Goal: Task Accomplishment & Management: Use online tool/utility

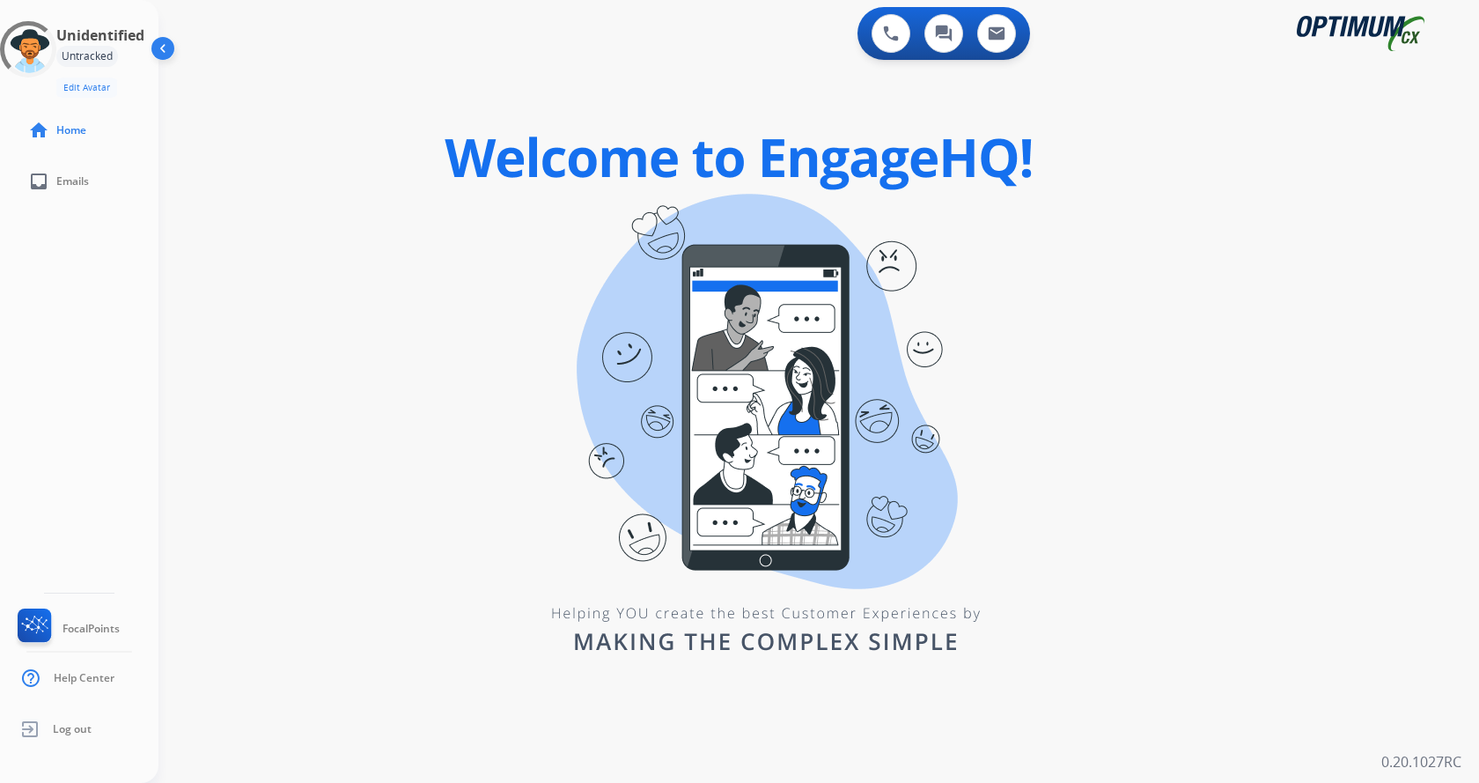
click at [161, 47] on img at bounding box center [164, 51] width 33 height 33
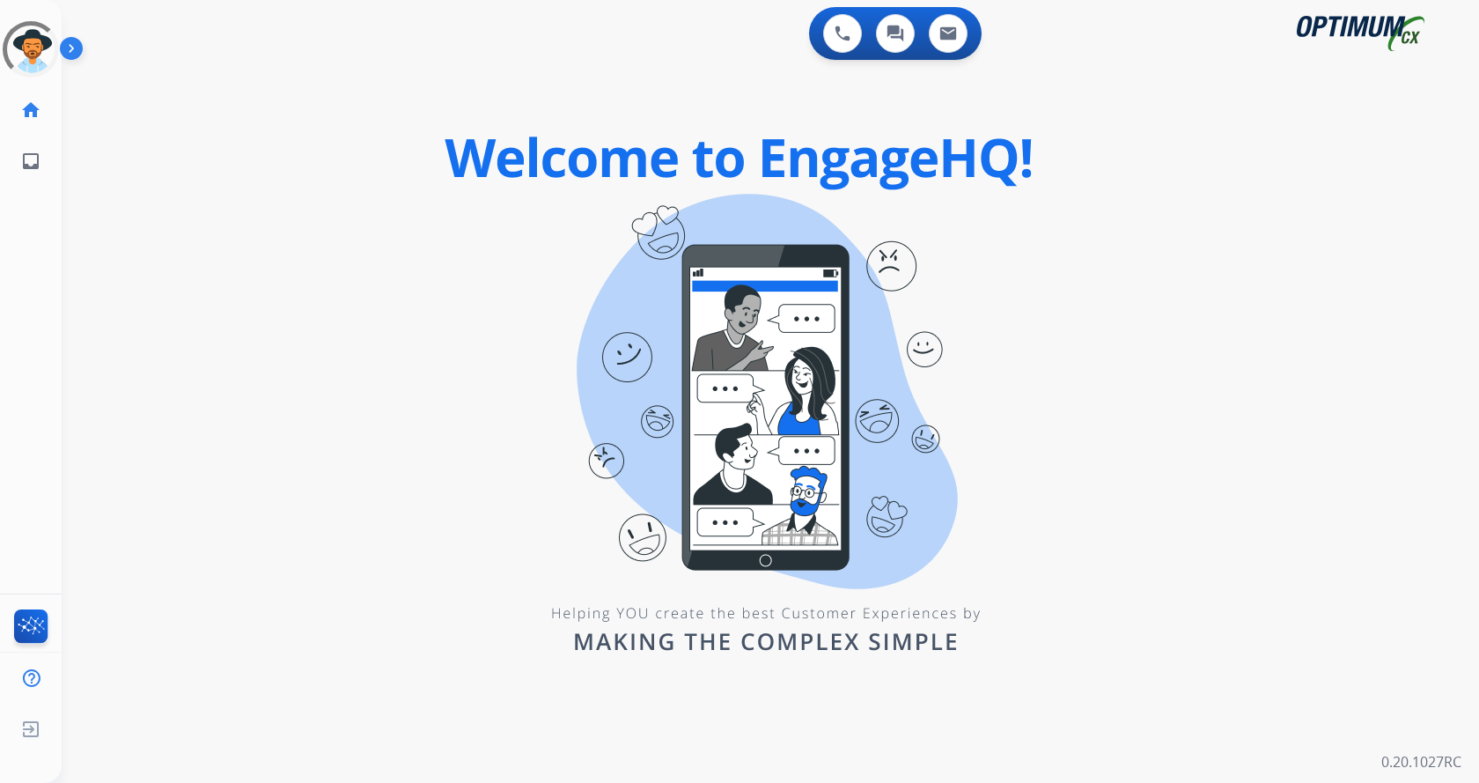
click at [74, 42] on img at bounding box center [75, 51] width 30 height 33
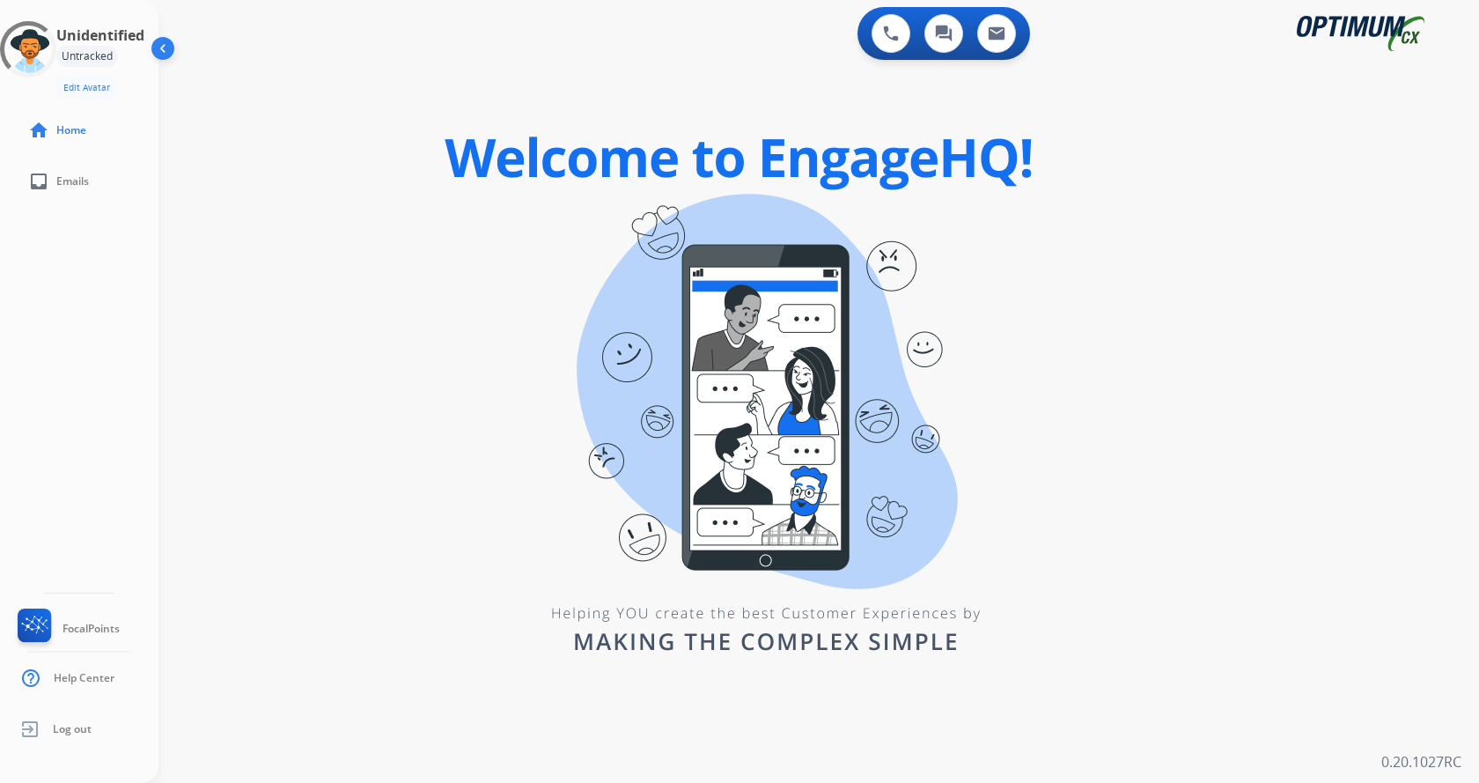
click at [400, 313] on div "0 Voice Interactions 0 Chat Interactions 0 Email Interactions swap_horiz Break …" at bounding box center [819, 391] width 1321 height 783
click at [399, 291] on div "0 Voice Interactions 0 Chat Interactions 0 Email Interactions swap_horiz Break …" at bounding box center [819, 391] width 1321 height 783
click at [246, 116] on div "swap_horiz Break voice bridge close_fullscreen Connect 3-Way Call merge_type Se…" at bounding box center [798, 105] width 1279 height 85
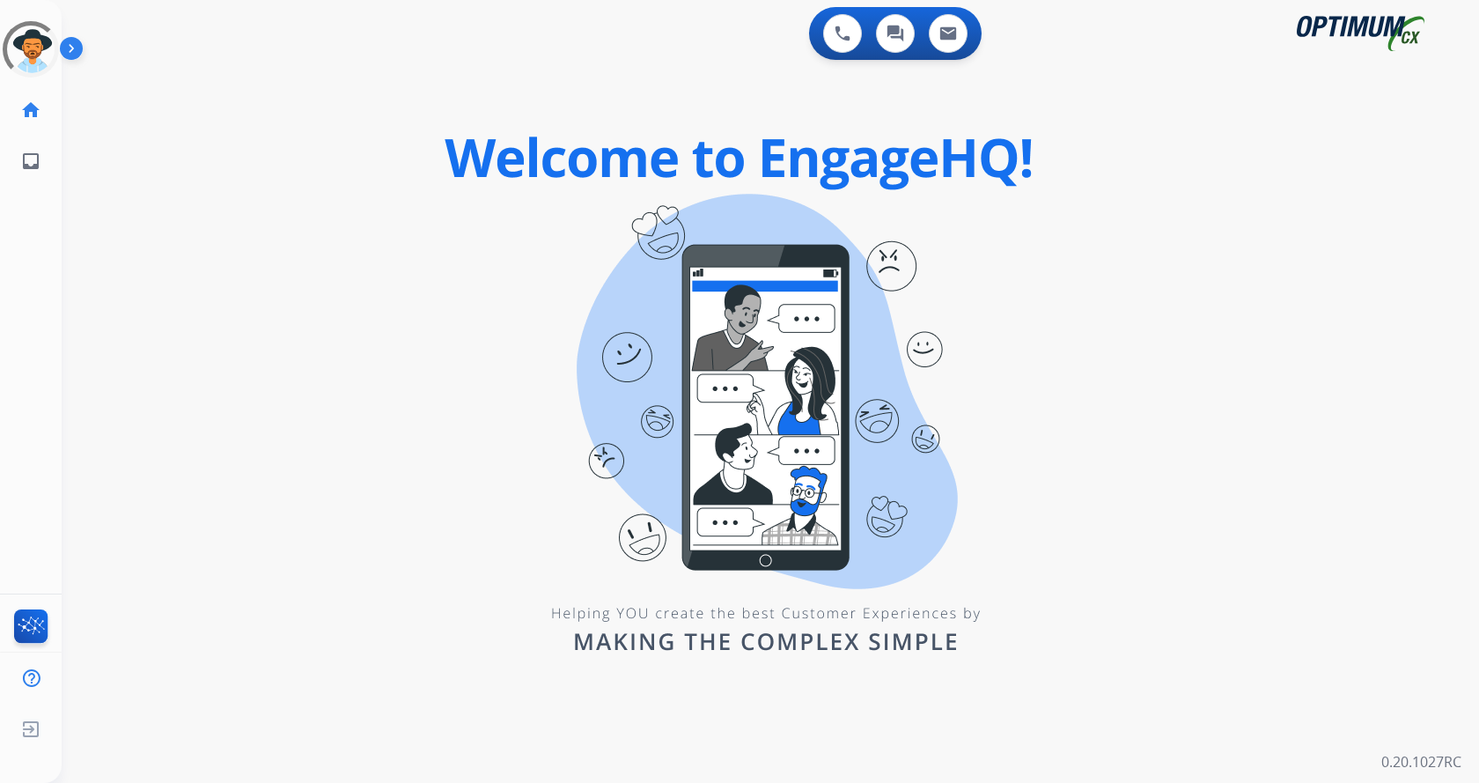
click at [84, 48] on img at bounding box center [75, 51] width 30 height 33
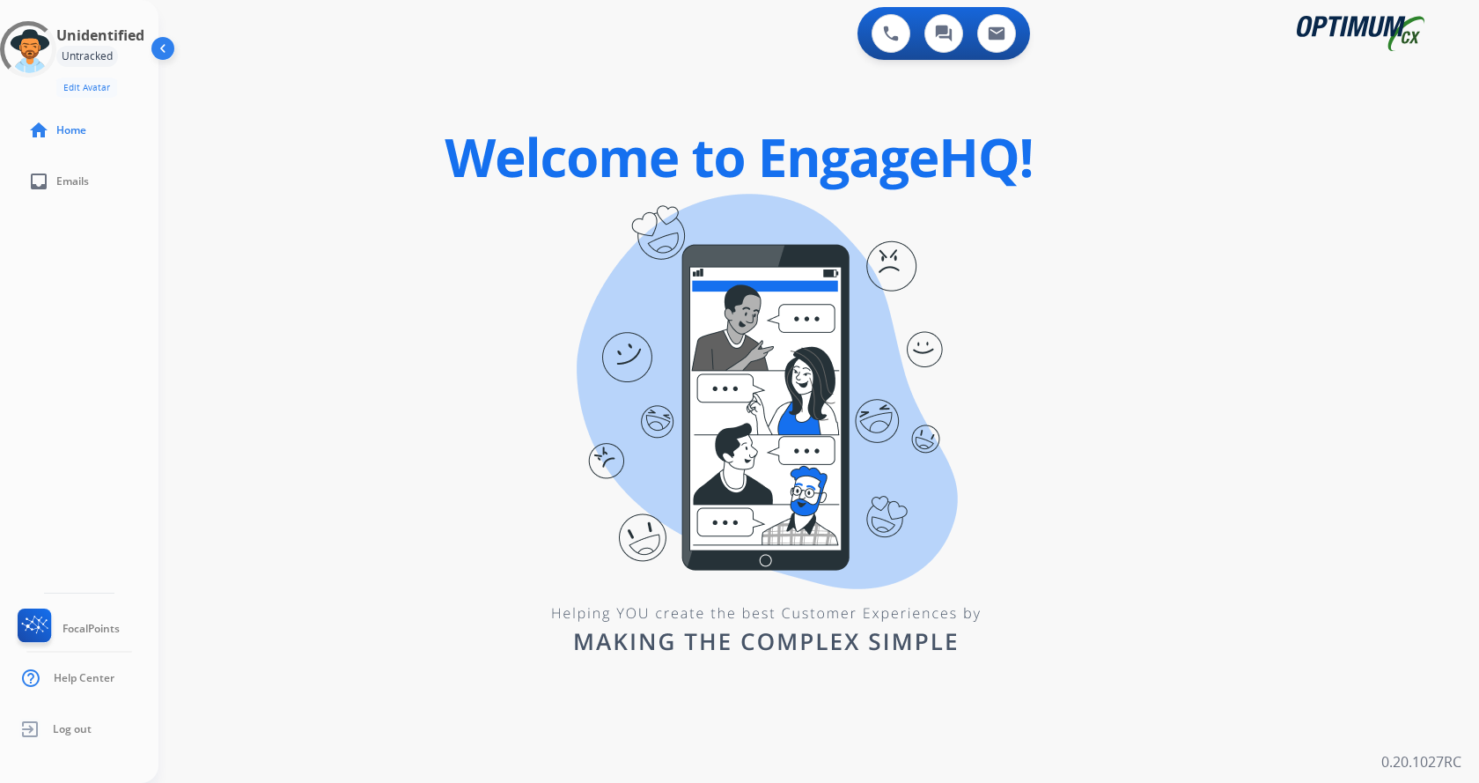
click at [74, 52] on div "Unidentified Untracked Edit Avatar" at bounding box center [98, 61] width 85 height 73
drag, startPoint x: 330, startPoint y: 154, endPoint x: 343, endPoint y: 162, distance: 15.4
click at [330, 154] on div "0 Voice Interactions 0 Chat Interactions 0 Email Interactions swap_horiz Break …" at bounding box center [819, 391] width 1321 height 783
click at [395, 151] on div "0 Voice Interactions 0 Chat Interactions 0 Email Interactions swap_horiz Break …" at bounding box center [819, 391] width 1321 height 783
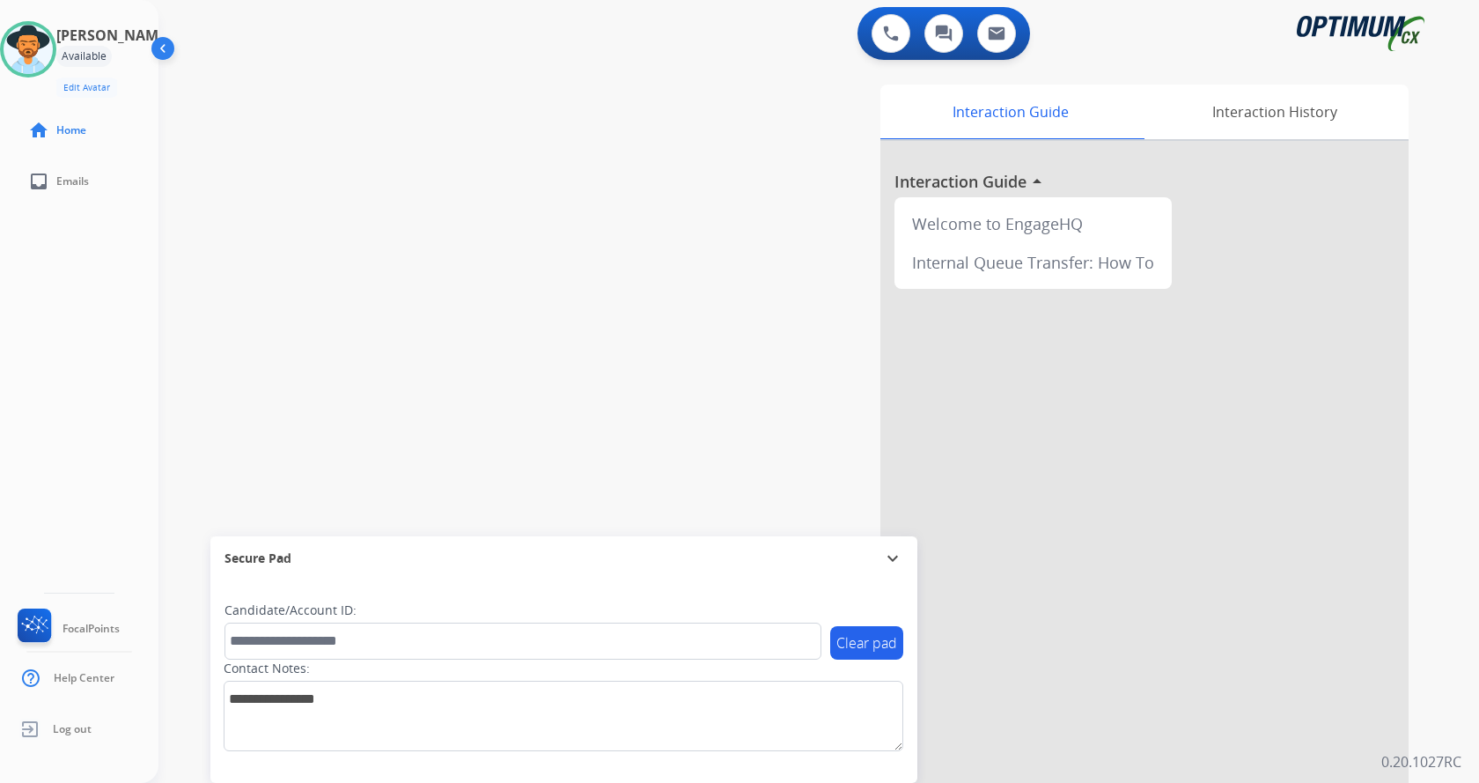
click at [393, 153] on div "swap_horiz Break voice bridge close_fullscreen Connect 3-Way Call merge_type Se…" at bounding box center [798, 430] width 1279 height 734
click at [499, 191] on div "swap_horiz Break voice bridge close_fullscreen Connect 3-Way Call merge_type Se…" at bounding box center [798, 430] width 1279 height 734
click at [449, 200] on div "swap_horiz Break voice bridge close_fullscreen Connect 3-Way Call merge_type Se…" at bounding box center [798, 430] width 1279 height 734
click at [676, 210] on div "Interaction Guide Interaction History Interaction Guide arrow_drop_up Welcome t…" at bounding box center [1025, 441] width 767 height 713
click at [667, 164] on div "Interaction Guide Interaction History Interaction Guide arrow_drop_up Welcome t…" at bounding box center [1025, 441] width 767 height 713
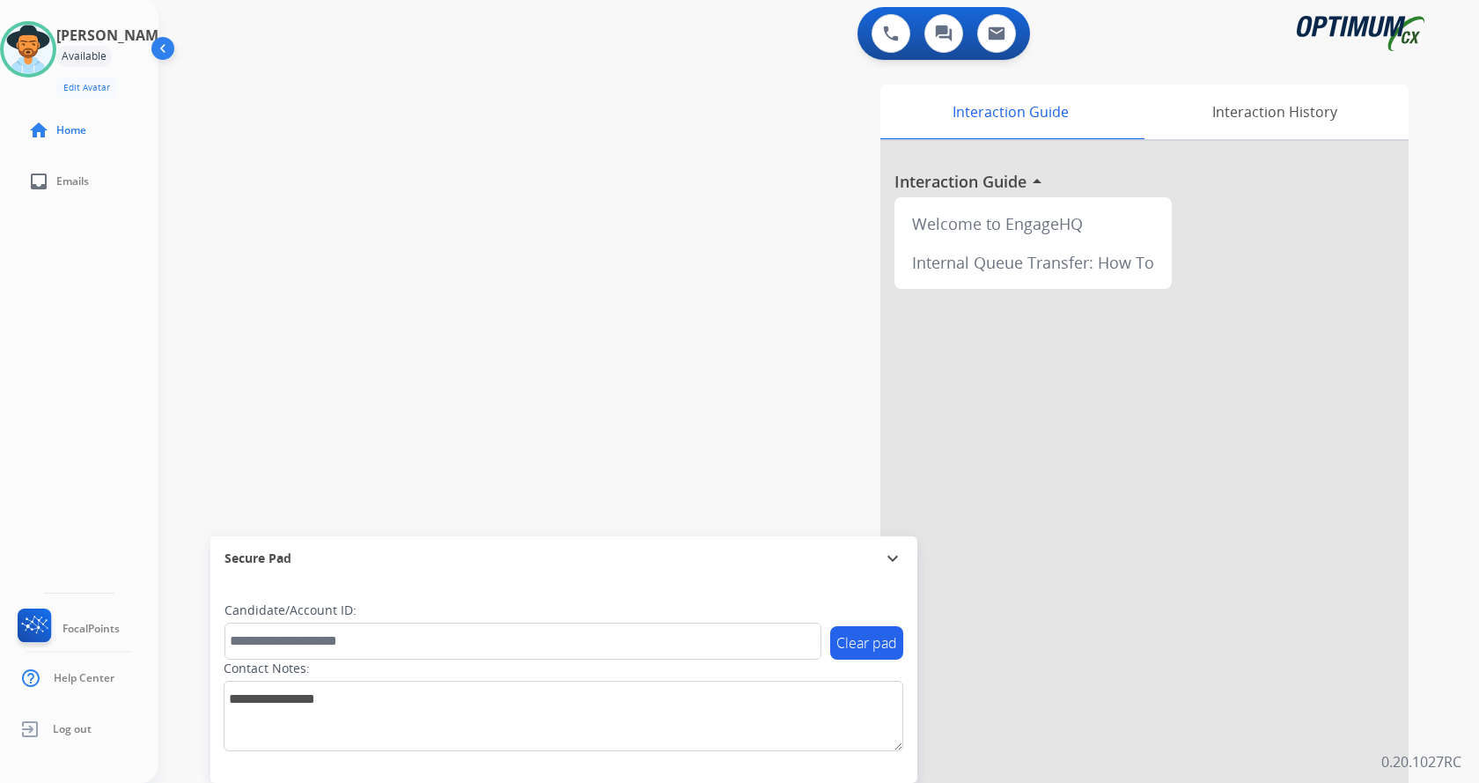
click at [605, 165] on div "swap_horiz Break voice bridge close_fullscreen Connect 3-Way Call merge_type Se…" at bounding box center [798, 430] width 1279 height 734
click at [533, 173] on div "swap_horiz Break voice bridge close_fullscreen Connect 3-Way Call merge_type Se…" at bounding box center [798, 430] width 1279 height 734
click at [534, 173] on div "swap_horiz Break voice bridge close_fullscreen Connect 3-Way Call merge_type Se…" at bounding box center [798, 430] width 1279 height 734
click at [525, 172] on div "swap_horiz Break voice bridge close_fullscreen Connect 3-Way Call merge_type Se…" at bounding box center [798, 430] width 1279 height 734
click at [515, 165] on div "swap_horiz Break voice bridge close_fullscreen Connect 3-Way Call merge_type Se…" at bounding box center [798, 430] width 1279 height 734
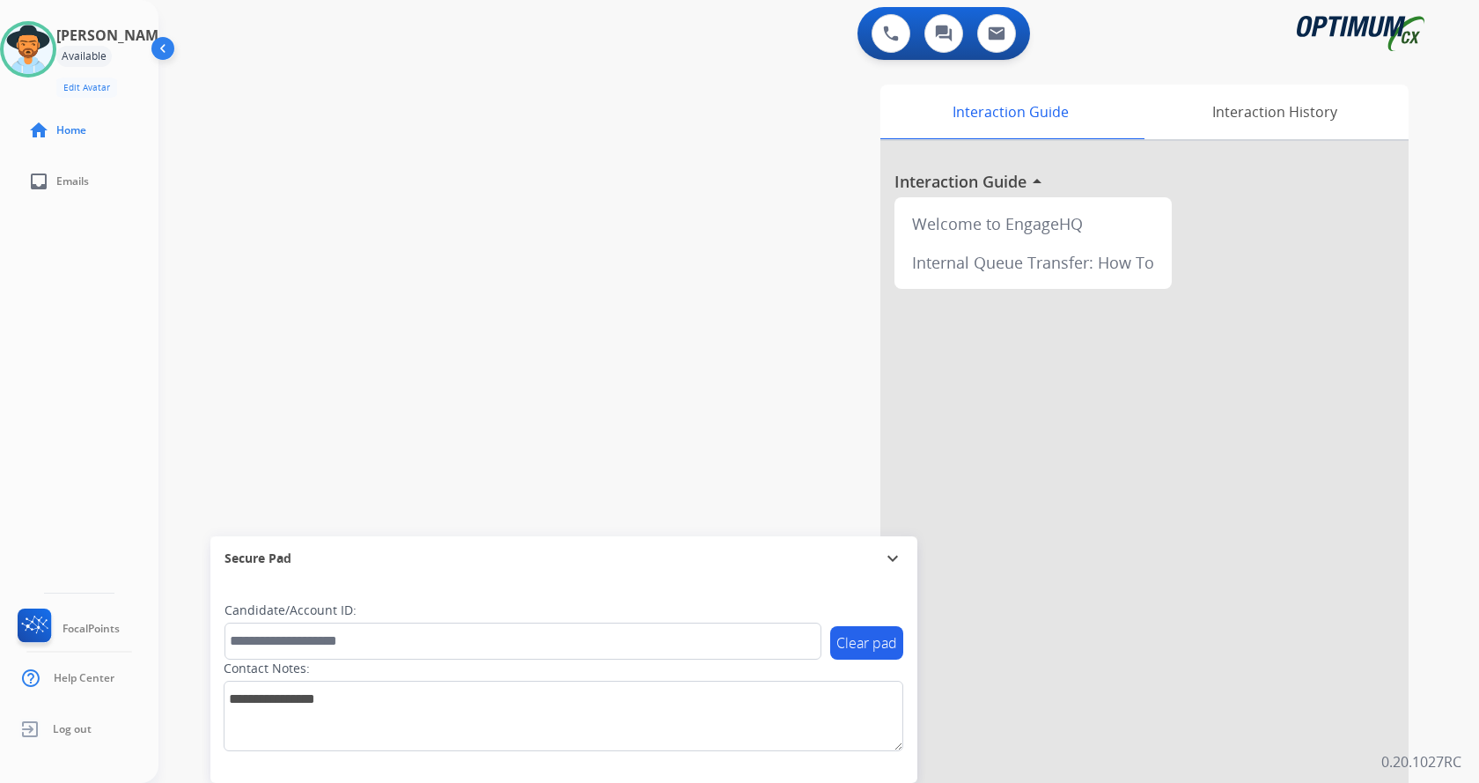
click at [556, 239] on div "swap_horiz Break voice bridge close_fullscreen Connect 3-Way Call merge_type Se…" at bounding box center [798, 430] width 1279 height 734
click at [647, 152] on div "Interaction Guide Interaction History Interaction Guide arrow_drop_up Welcome t…" at bounding box center [1025, 441] width 767 height 713
click at [384, 180] on div "swap_horiz Break voice bridge close_fullscreen Connect 3-Way Call merge_type Se…" at bounding box center [798, 430] width 1279 height 734
click at [405, 151] on div "swap_horiz Break voice bridge close_fullscreen Connect 3-Way Call merge_type Se…" at bounding box center [798, 430] width 1279 height 734
click at [639, 269] on div "swap_horiz Break voice bridge close_fullscreen Connect 3-Way Call merge_type Se…" at bounding box center [798, 430] width 1279 height 734
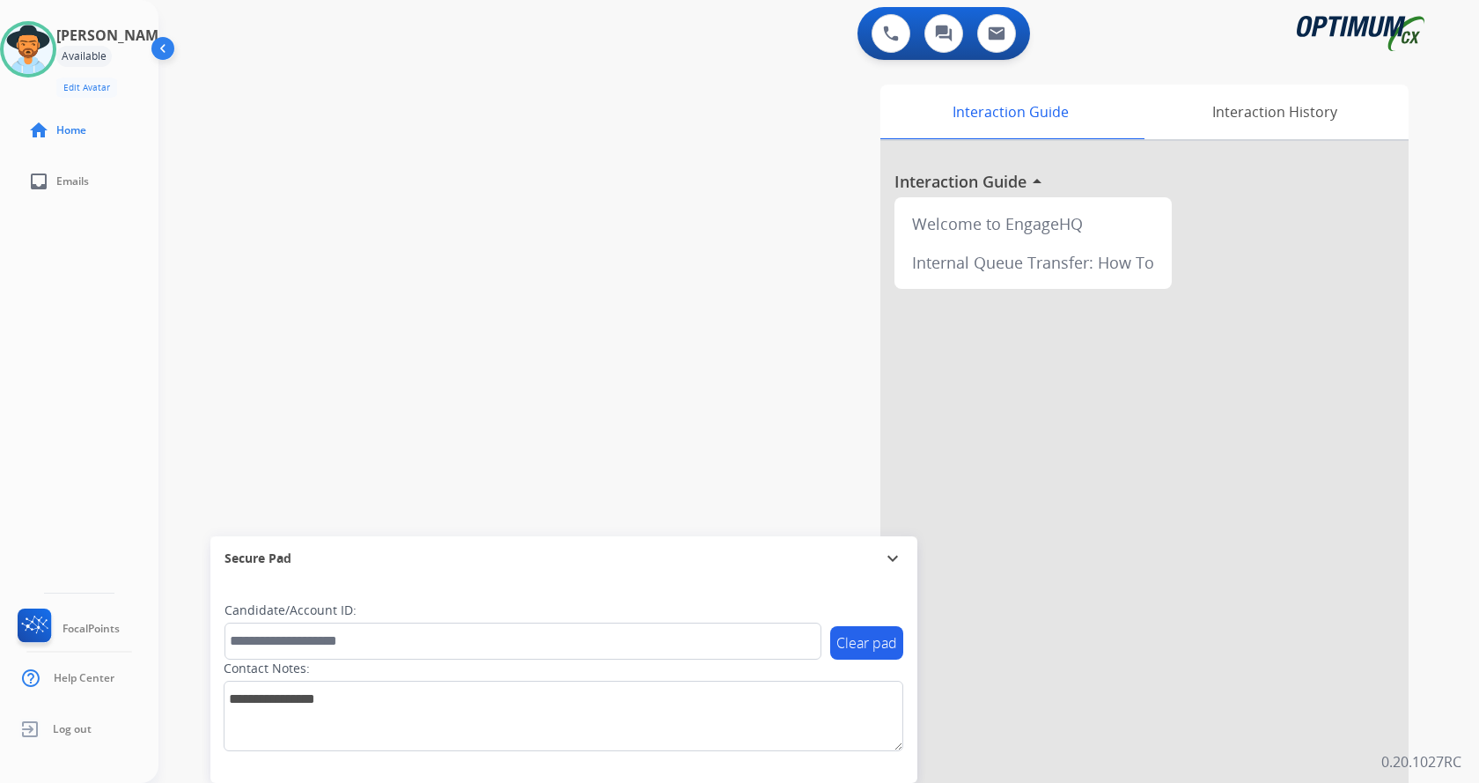
click at [1419, 170] on div "Interaction Guide Interaction History Interaction Guide arrow_drop_up Welcome t…" at bounding box center [1039, 437] width 795 height 720
click at [53, 54] on img at bounding box center [28, 49] width 49 height 49
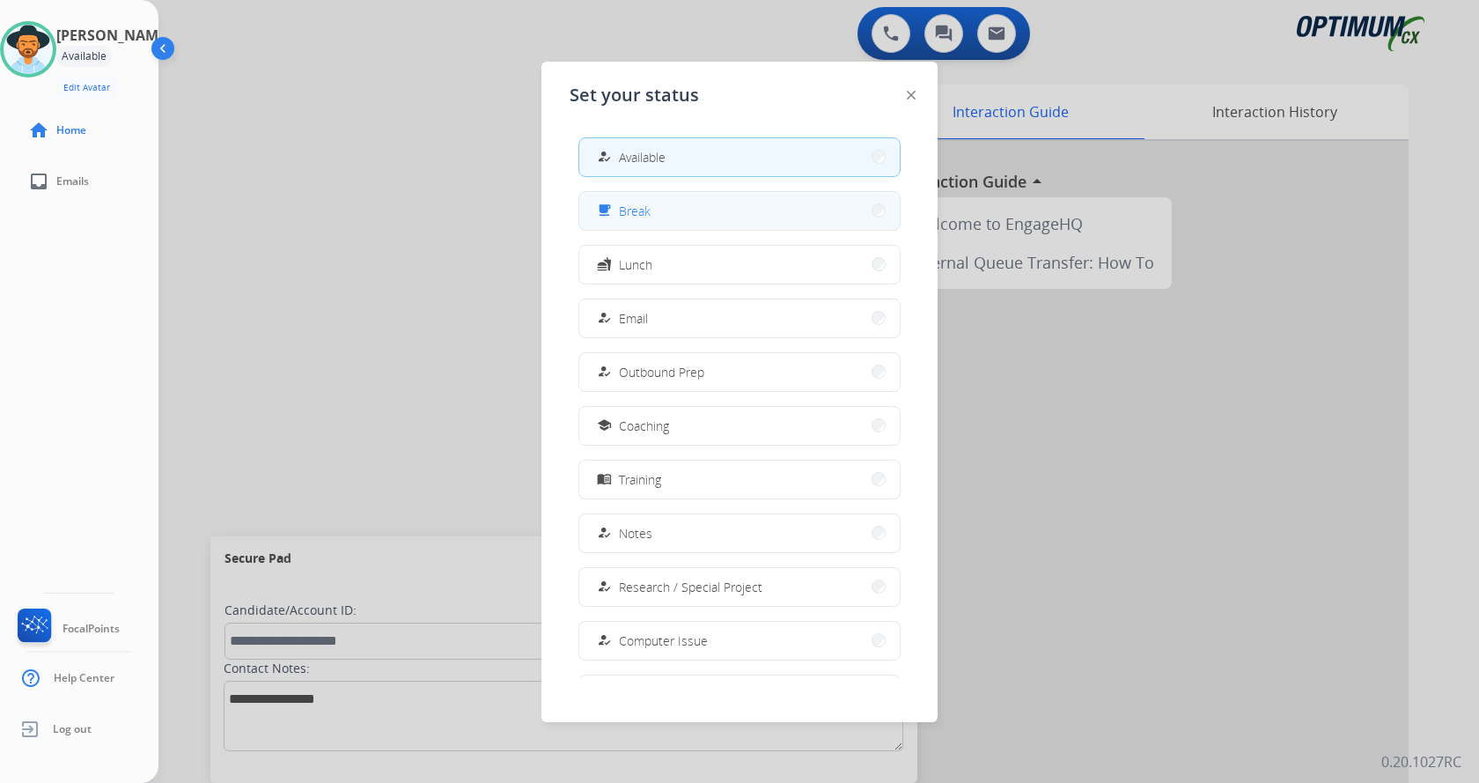
click at [722, 219] on button "free_breakfast Break" at bounding box center [739, 211] width 321 height 38
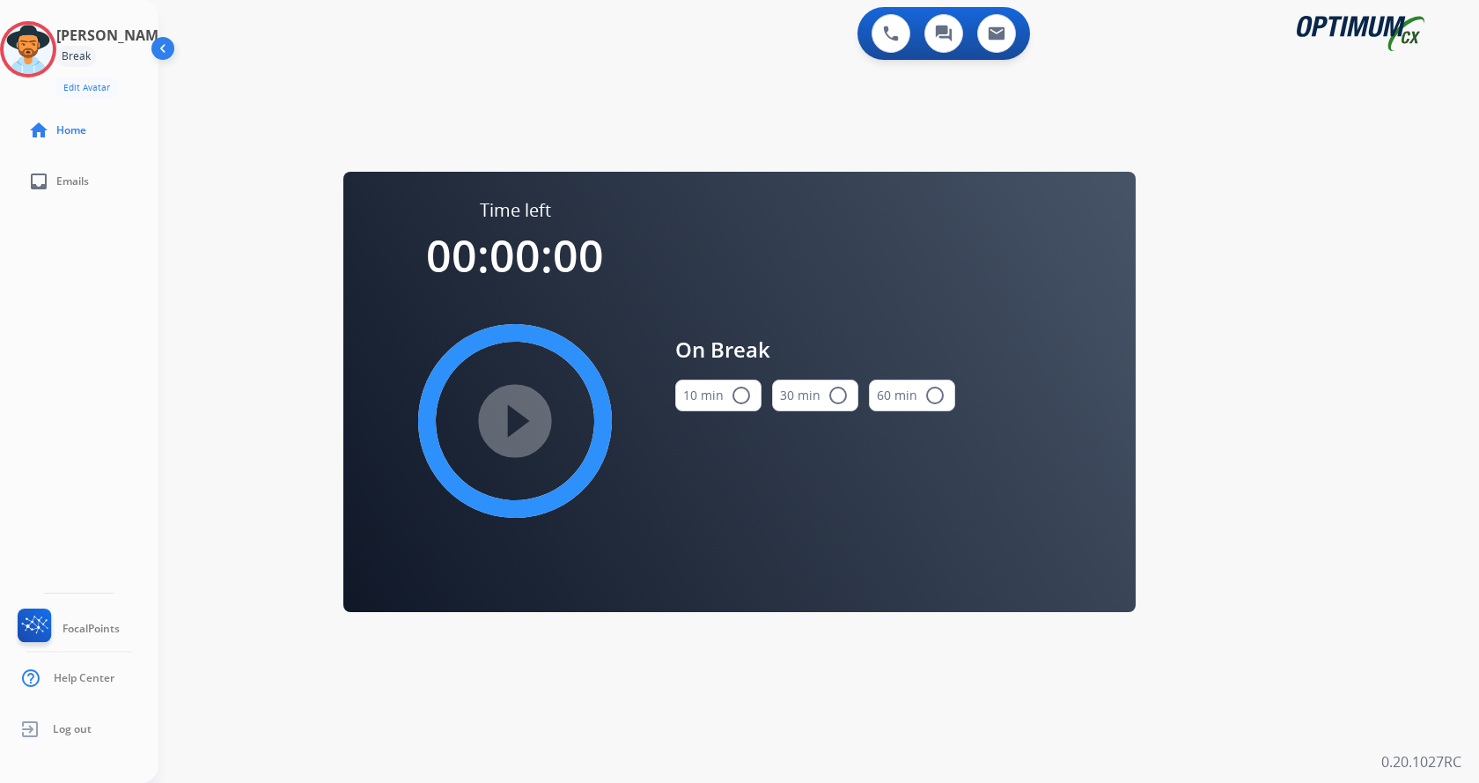
click at [734, 386] on mat-icon "radio_button_unchecked" at bounding box center [741, 395] width 21 height 21
click at [572, 421] on div "play_circle_filled" at bounding box center [515, 421] width 264 height 264
click at [526, 429] on mat-icon "play_circle_filled" at bounding box center [515, 420] width 21 height 21
click at [1408, 289] on div "0 Voice Interactions 0 Chat Interactions 0 Email Interactions swap_horiz Break …" at bounding box center [819, 391] width 1321 height 783
click at [203, 478] on div "0 Voice Interactions 0 Chat Interactions 0 Email Interactions swap_horiz Break …" at bounding box center [819, 391] width 1321 height 783
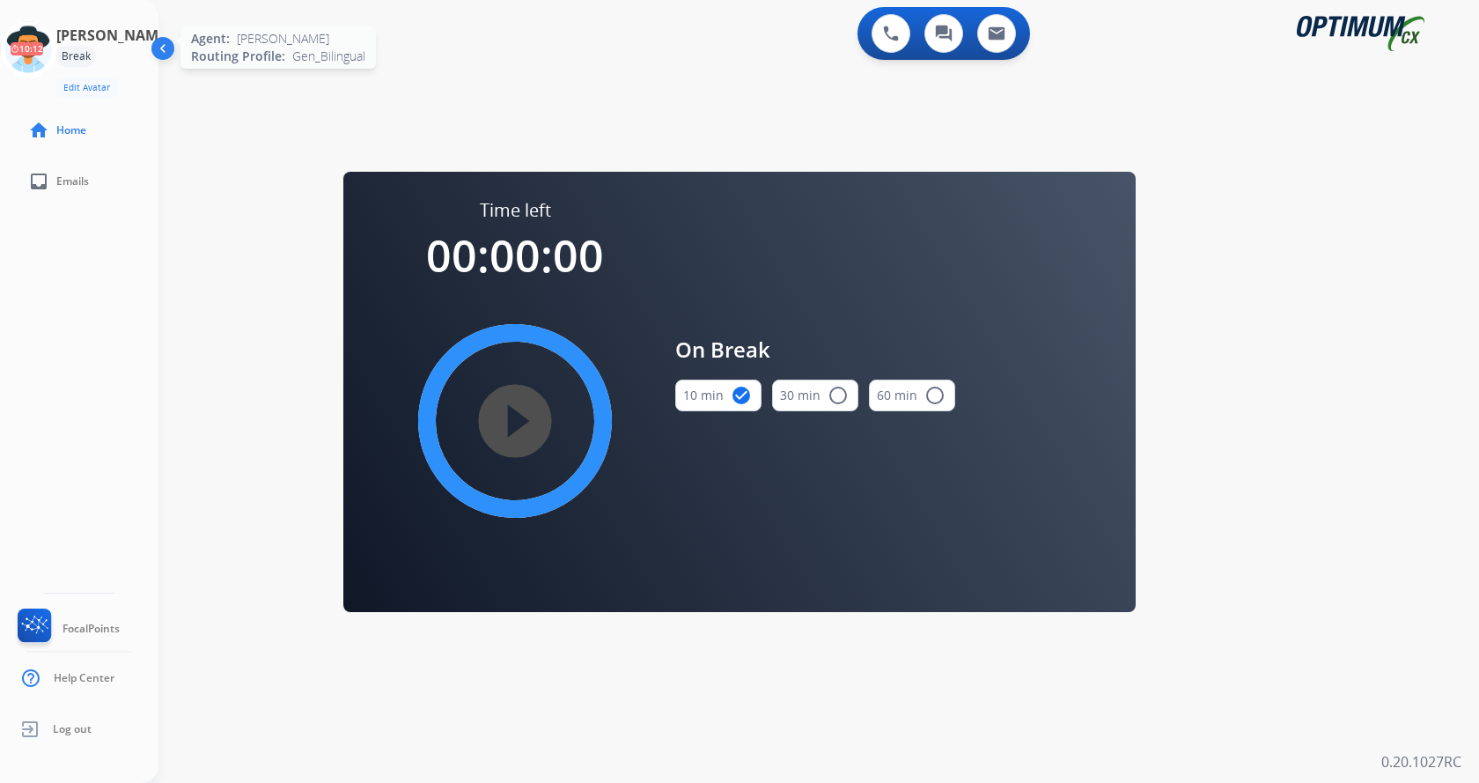
click at [284, 329] on div "0 Voice Interactions 0 Chat Interactions 0 Email Interactions swap_horiz Break …" at bounding box center [819, 391] width 1321 height 783
click at [42, 69] on icon at bounding box center [28, 49] width 57 height 57
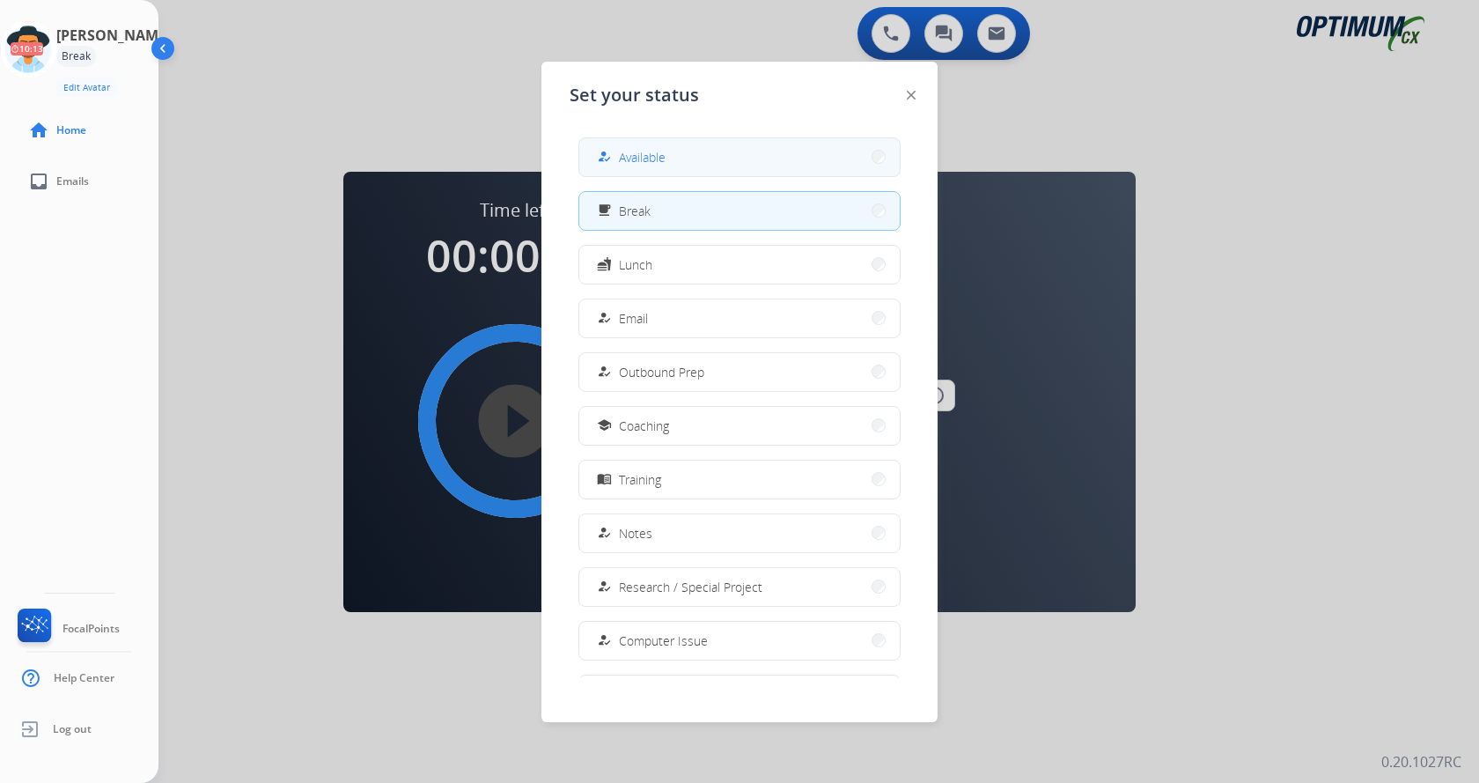
click at [701, 174] on button "how_to_reg Available" at bounding box center [739, 157] width 321 height 38
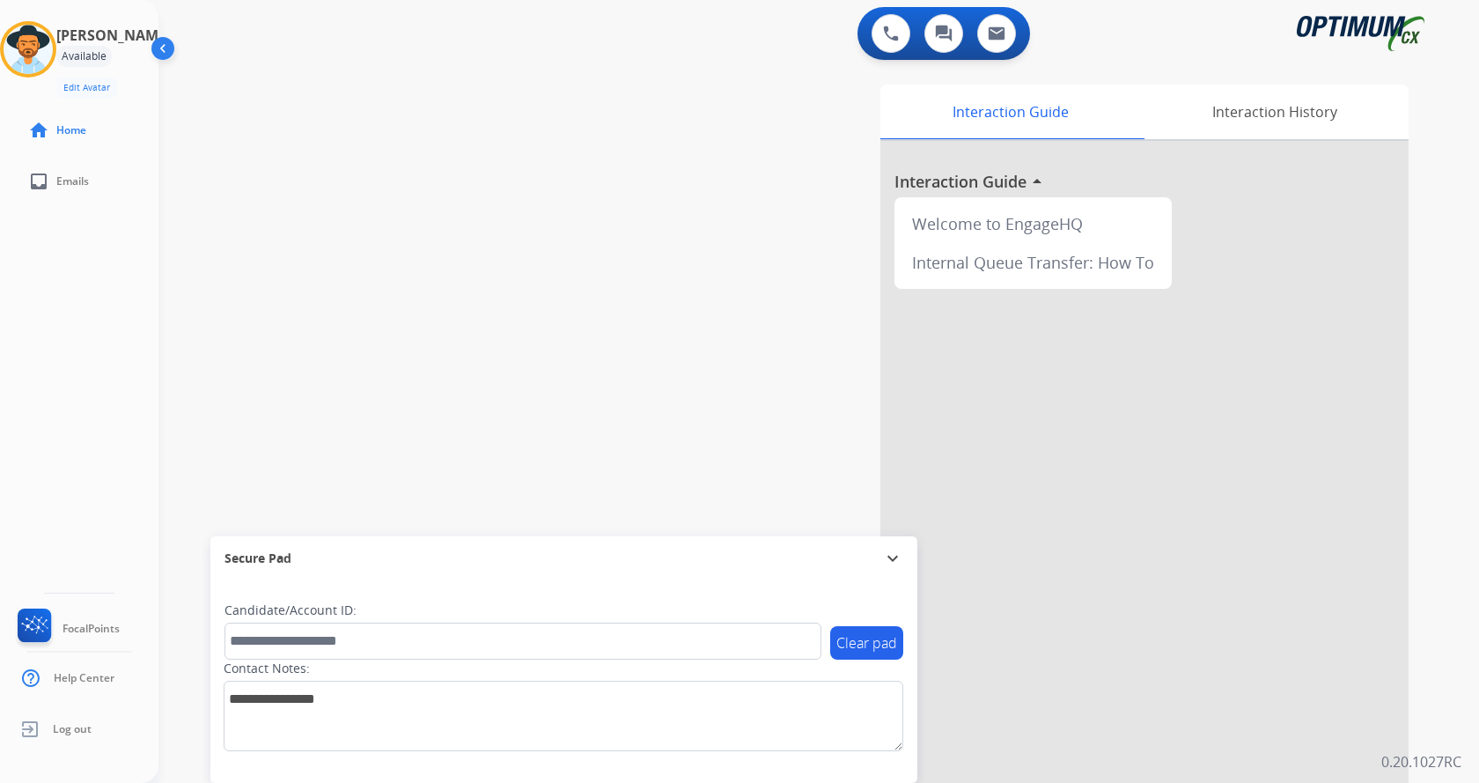
scroll to position [15, 0]
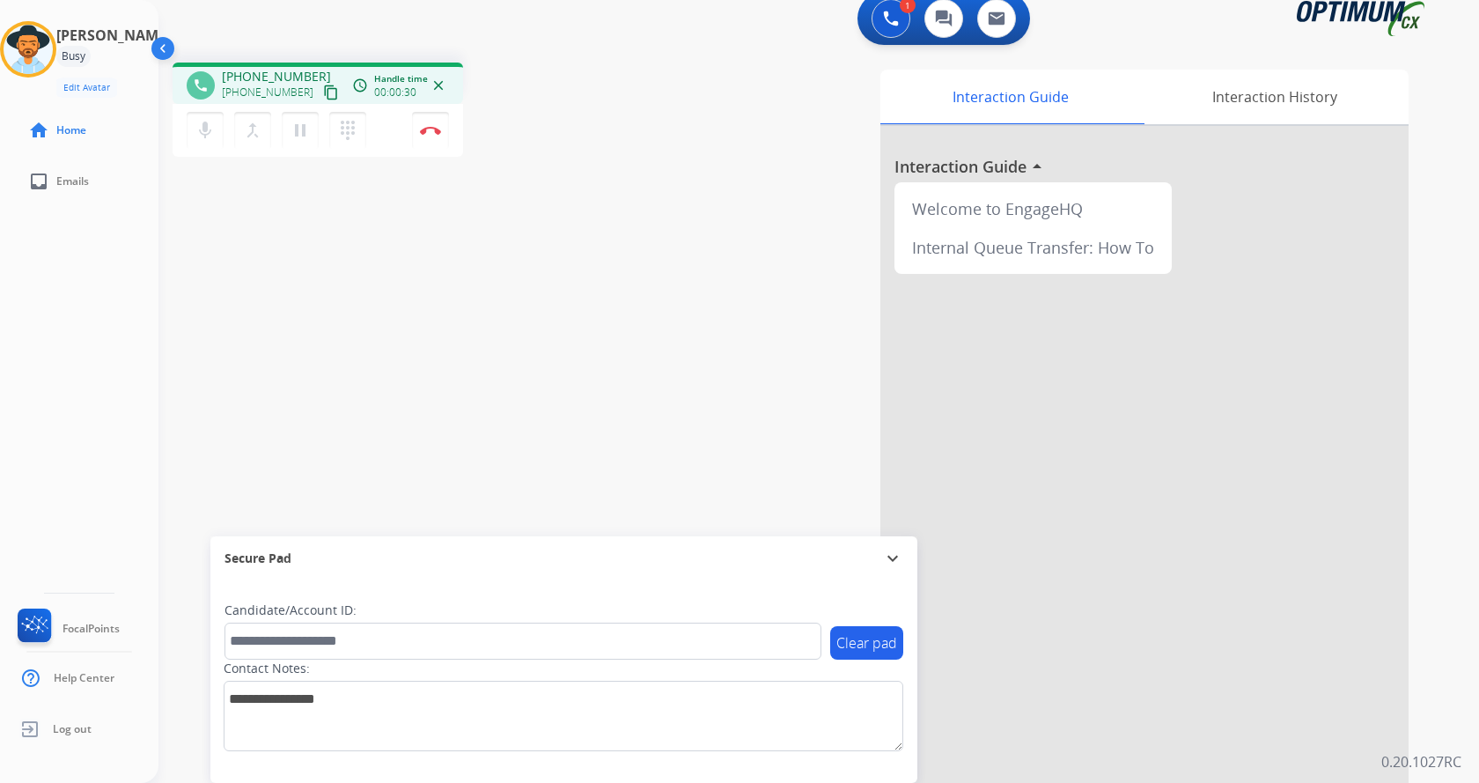
click at [786, 346] on div "Interaction Guide Interaction History Interaction Guide arrow_drop_up Welcome t…" at bounding box center [1025, 426] width 767 height 713
click at [729, 363] on div "Interaction Guide Interaction History Interaction Guide arrow_drop_up Welcome t…" at bounding box center [1025, 426] width 767 height 713
drag, startPoint x: 236, startPoint y: 77, endPoint x: 312, endPoint y: 67, distance: 76.3
click at [312, 67] on div "phone +12149140647 +12149140647 content_copy access_time Call metrics Queue 00:…" at bounding box center [318, 83] width 291 height 41
copy span "2149140647"
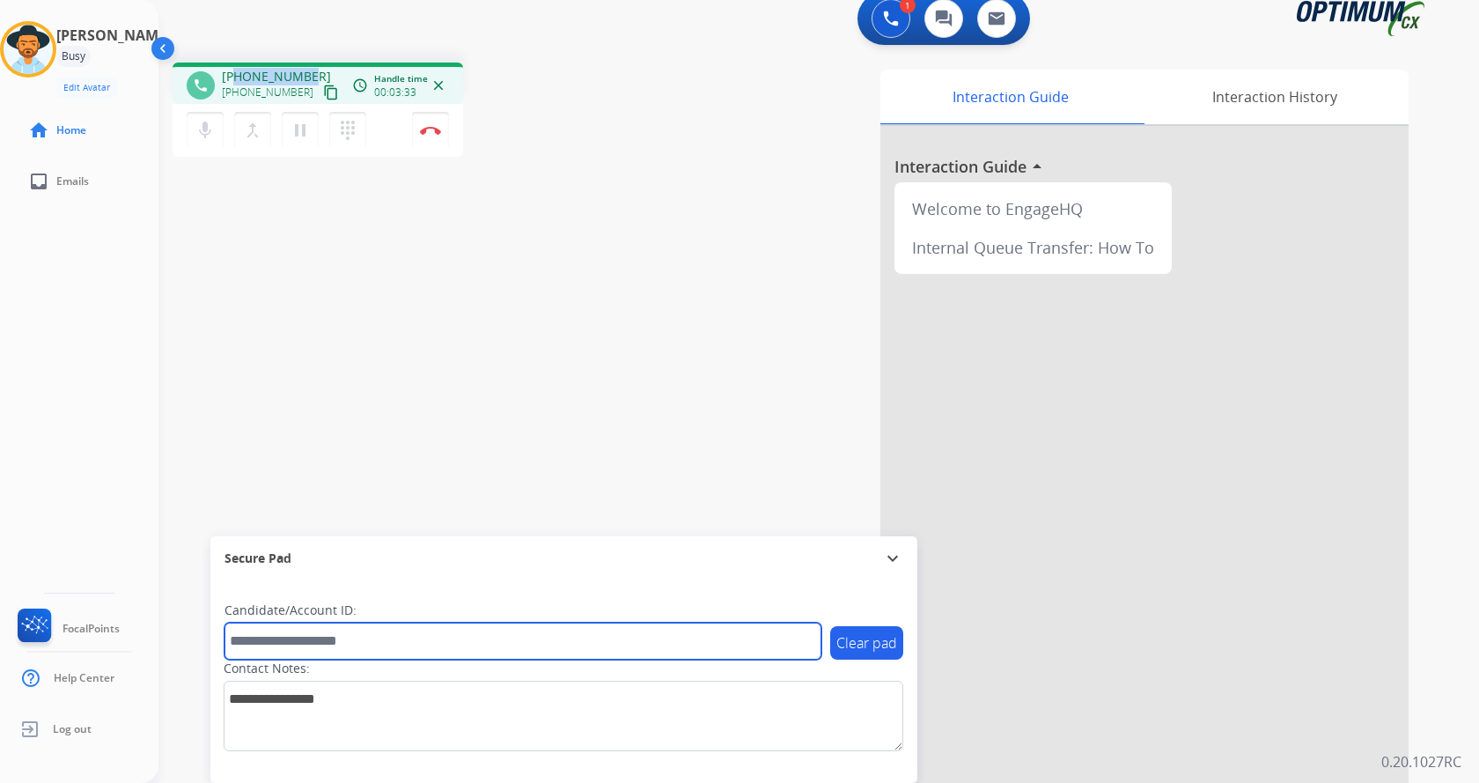
click at [358, 629] on input "text" at bounding box center [523, 641] width 597 height 37
paste input "*******"
type input "*******"
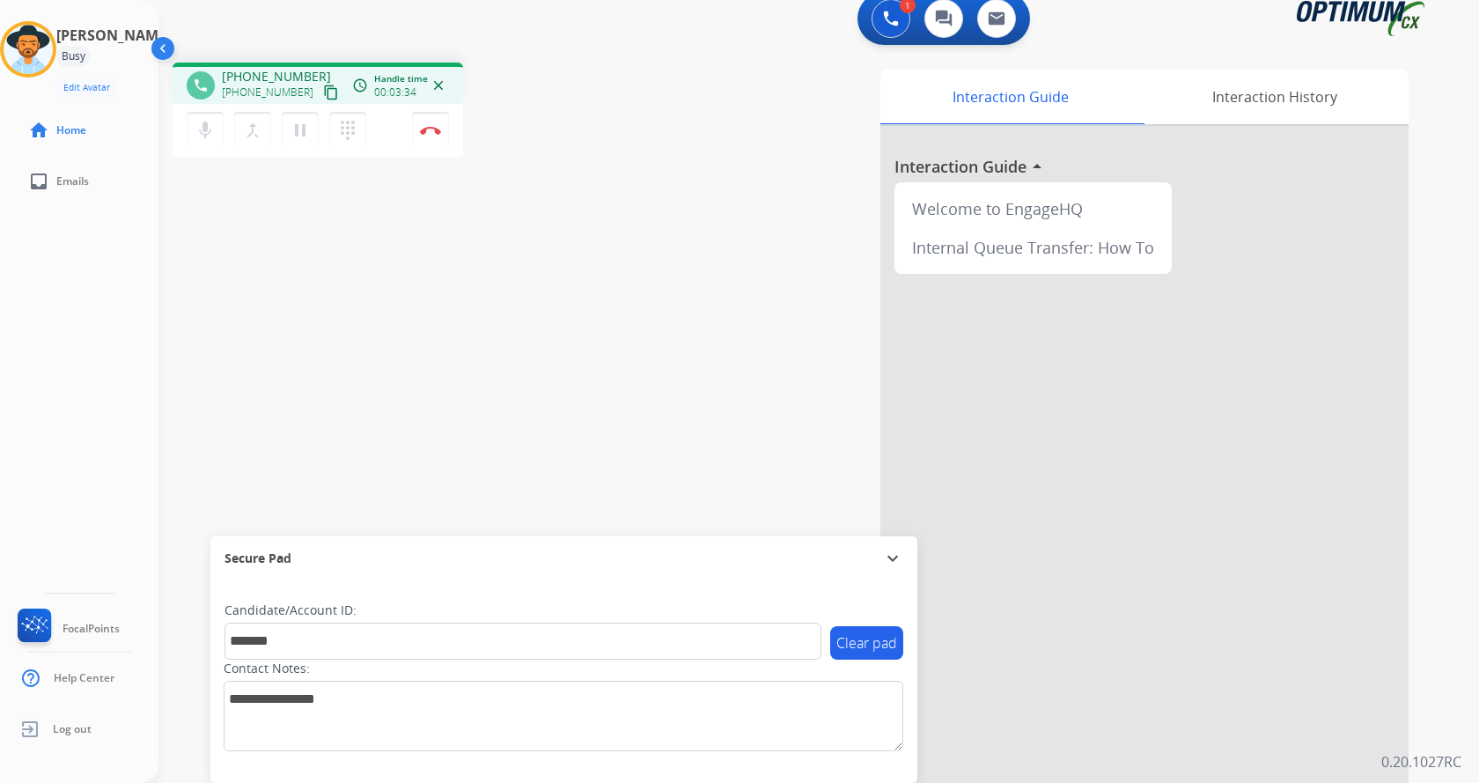
click at [361, 336] on div "phone +12149140647 +12149140647 content_copy access_time Call metrics Queue 00:…" at bounding box center [798, 415] width 1279 height 734
click at [469, 311] on div "phone +12149140647 +12149140647 content_copy access_time Call metrics Queue 00:…" at bounding box center [798, 415] width 1279 height 734
click at [491, 306] on div "phone +12149140647 +12149140647 content_copy access_time Call metrics Queue 00:…" at bounding box center [798, 415] width 1279 height 734
click at [435, 120] on button "Disconnect" at bounding box center [430, 130] width 37 height 37
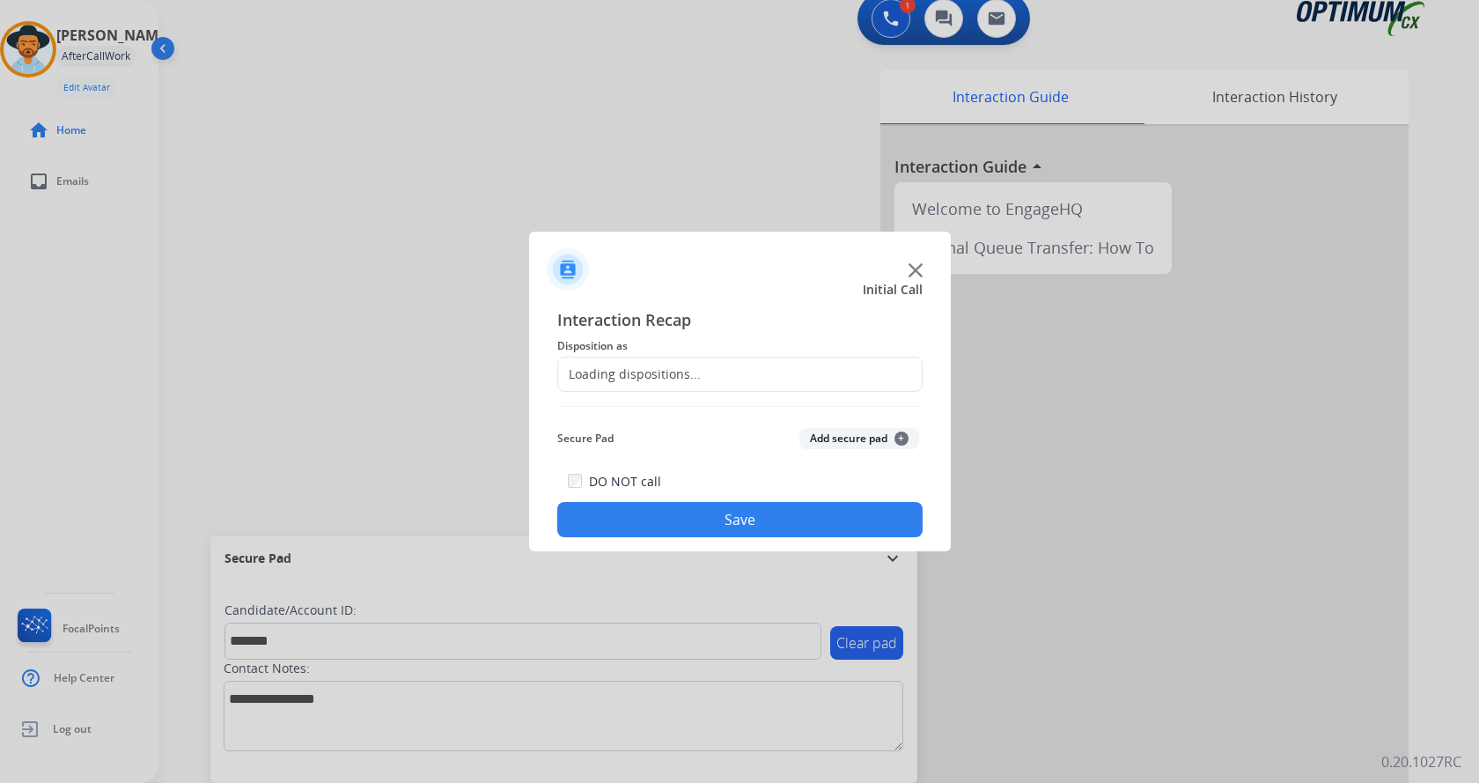
click at [833, 433] on button "Add secure pad +" at bounding box center [860, 438] width 120 height 21
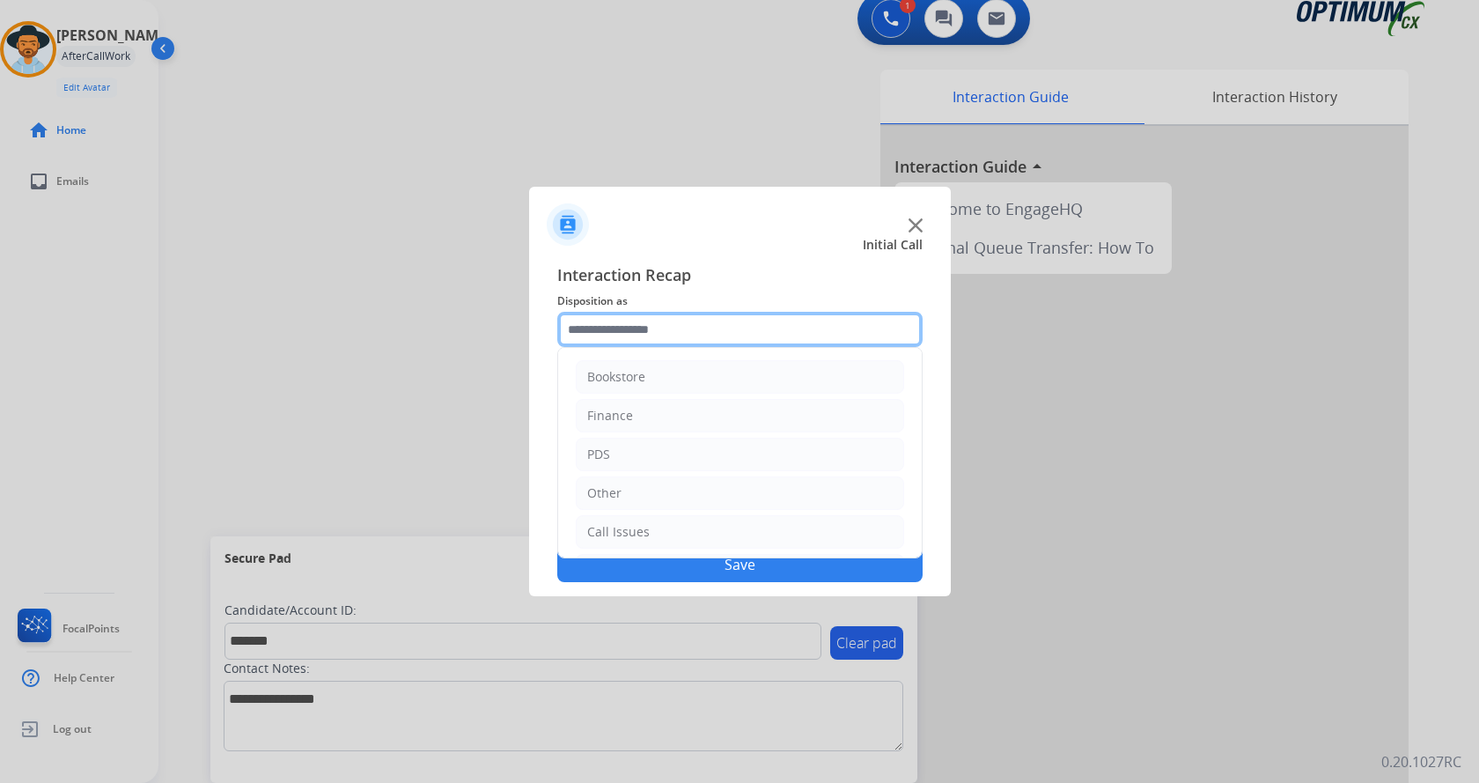
click at [712, 326] on input "text" at bounding box center [739, 329] width 365 height 35
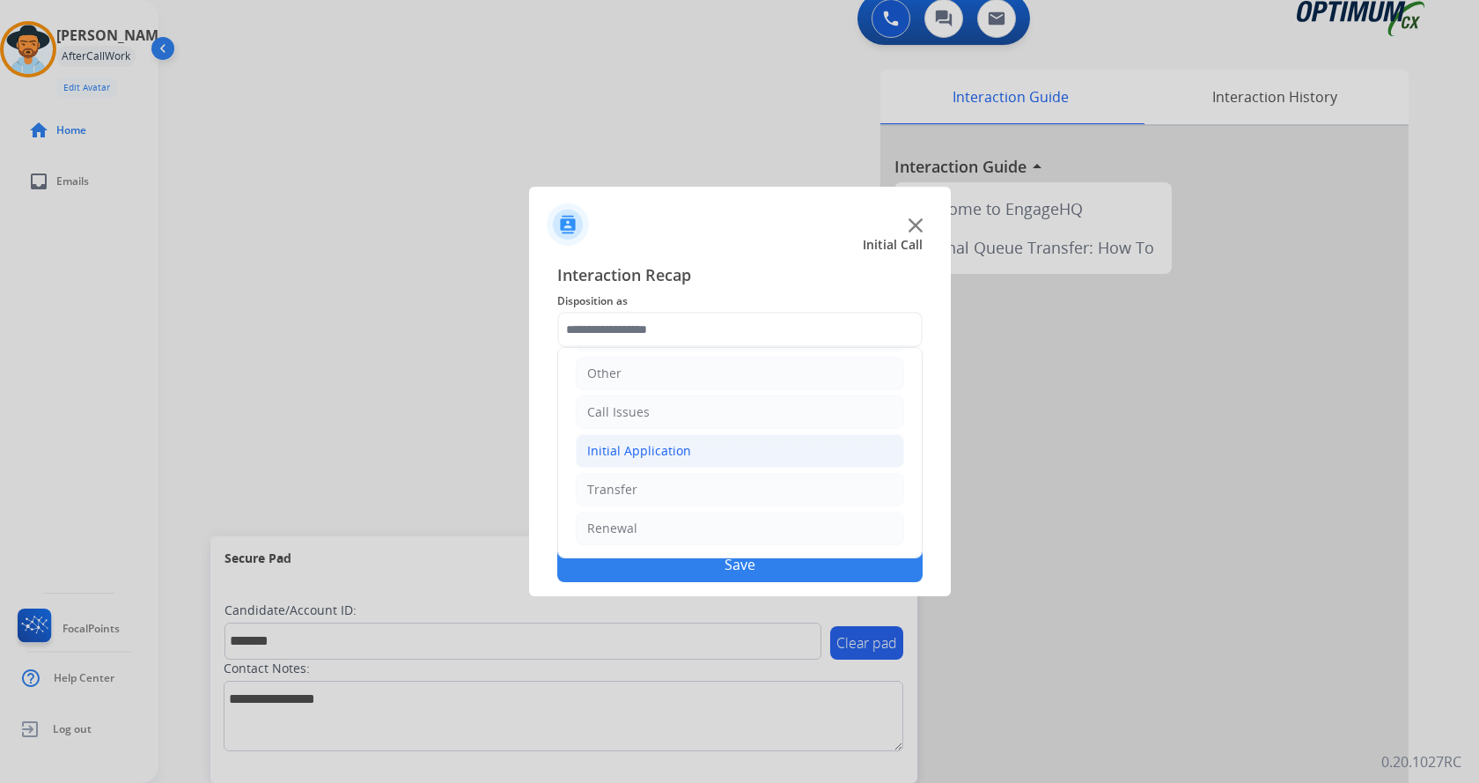
click at [746, 456] on li "Initial Application" at bounding box center [740, 450] width 328 height 33
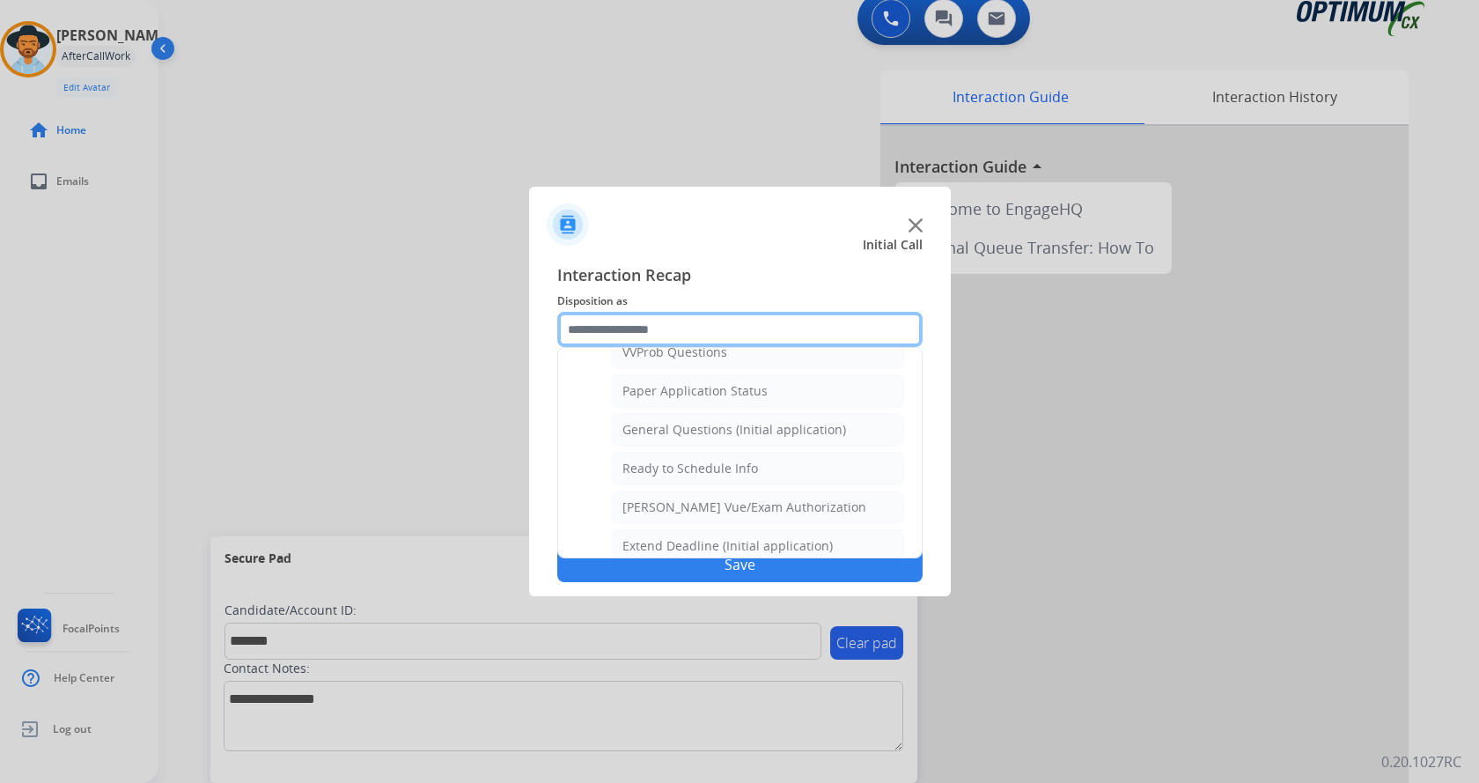
scroll to position [1000, 0]
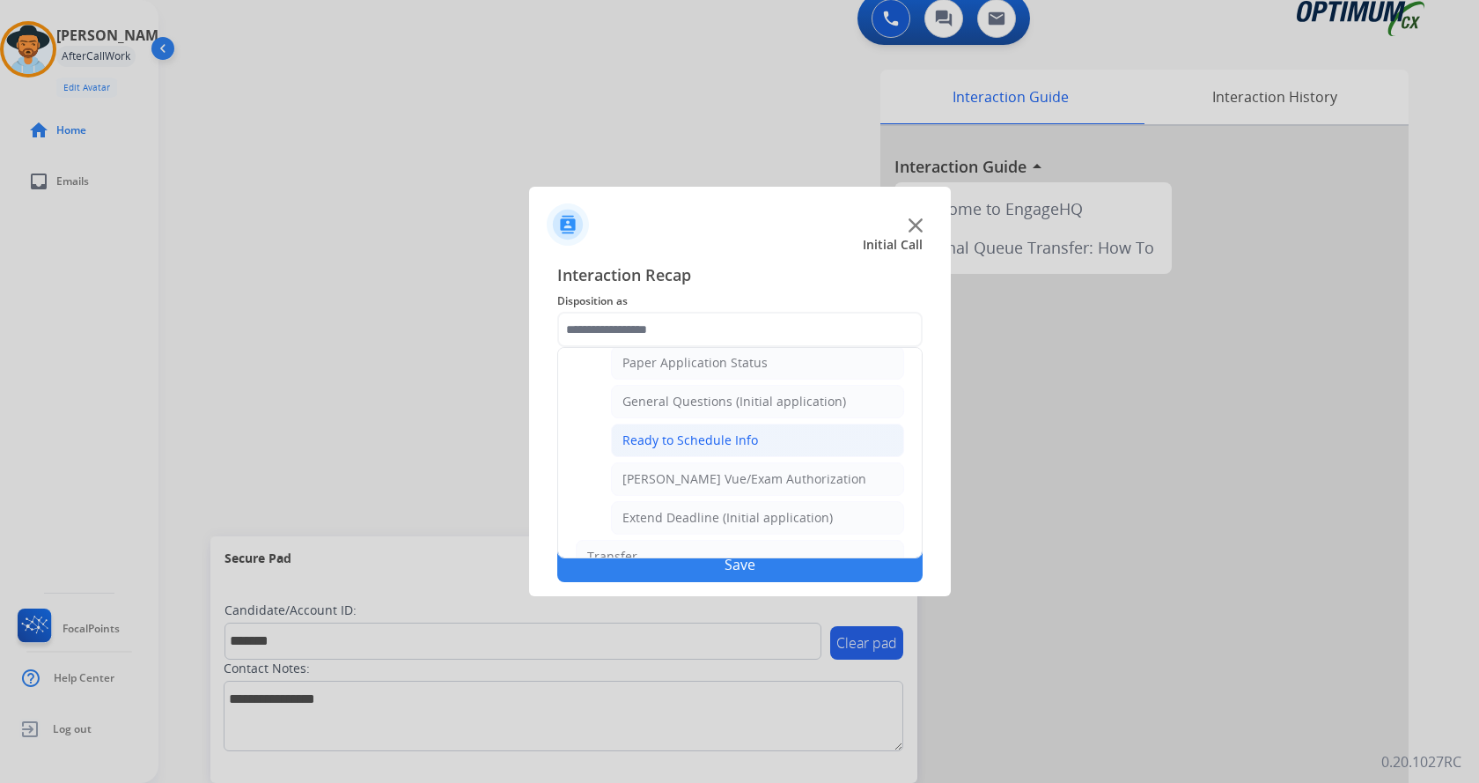
click at [726, 442] on div "Ready to Schedule Info" at bounding box center [691, 440] width 136 height 18
type input "**********"
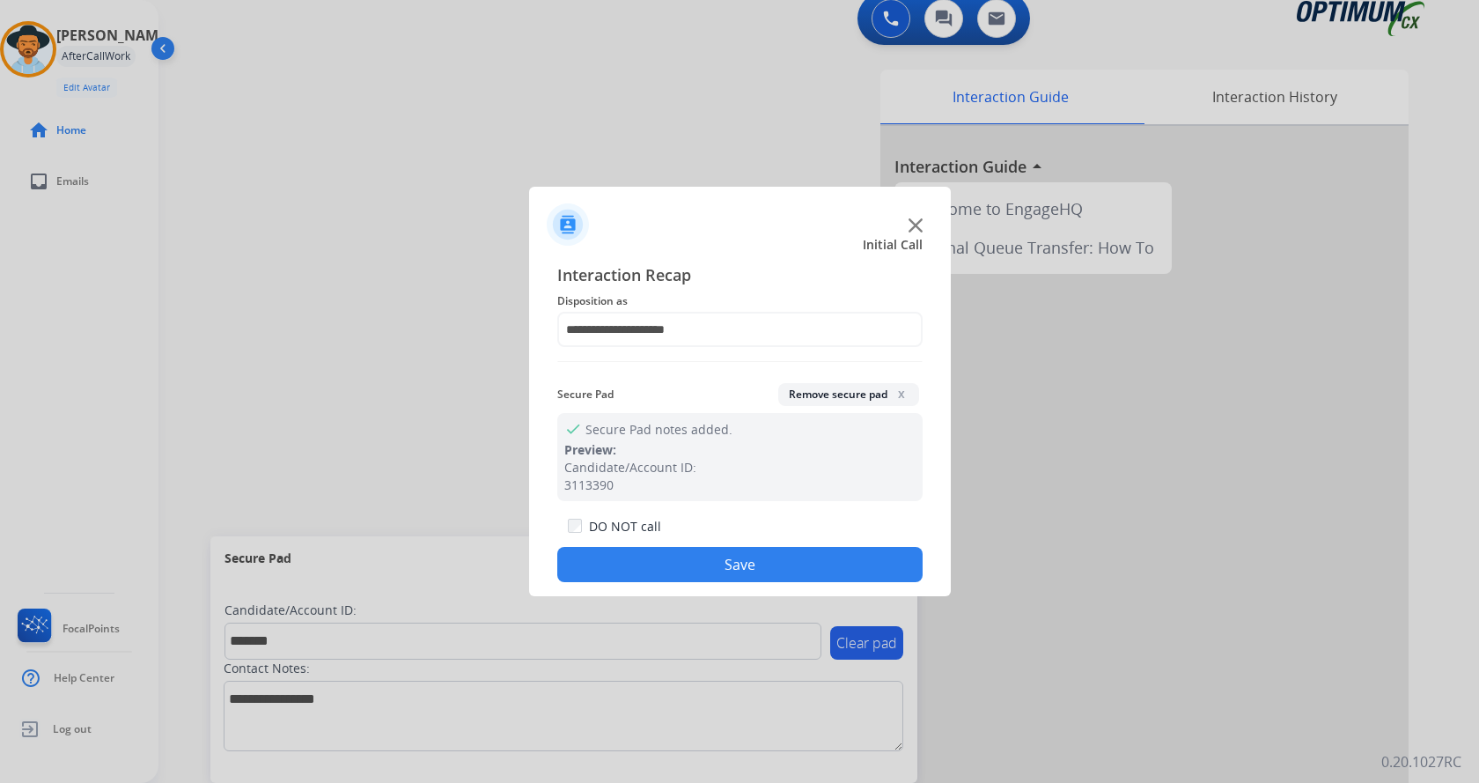
click at [711, 569] on button "Save" at bounding box center [739, 564] width 365 height 35
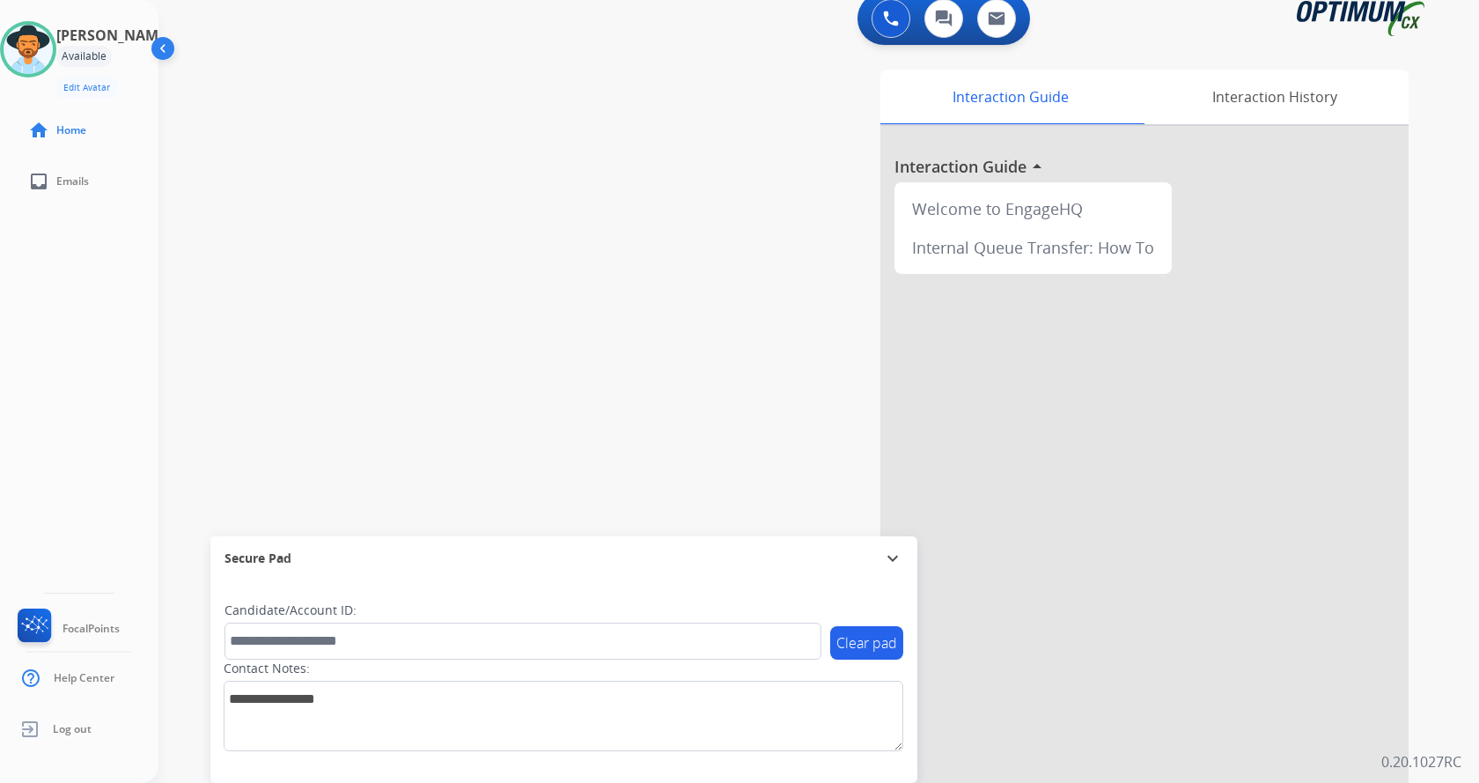
click at [610, 197] on div "swap_horiz Break voice bridge close_fullscreen Connect 3-Way Call merge_type Se…" at bounding box center [798, 415] width 1279 height 734
click at [885, 25] on img at bounding box center [891, 19] width 16 height 16
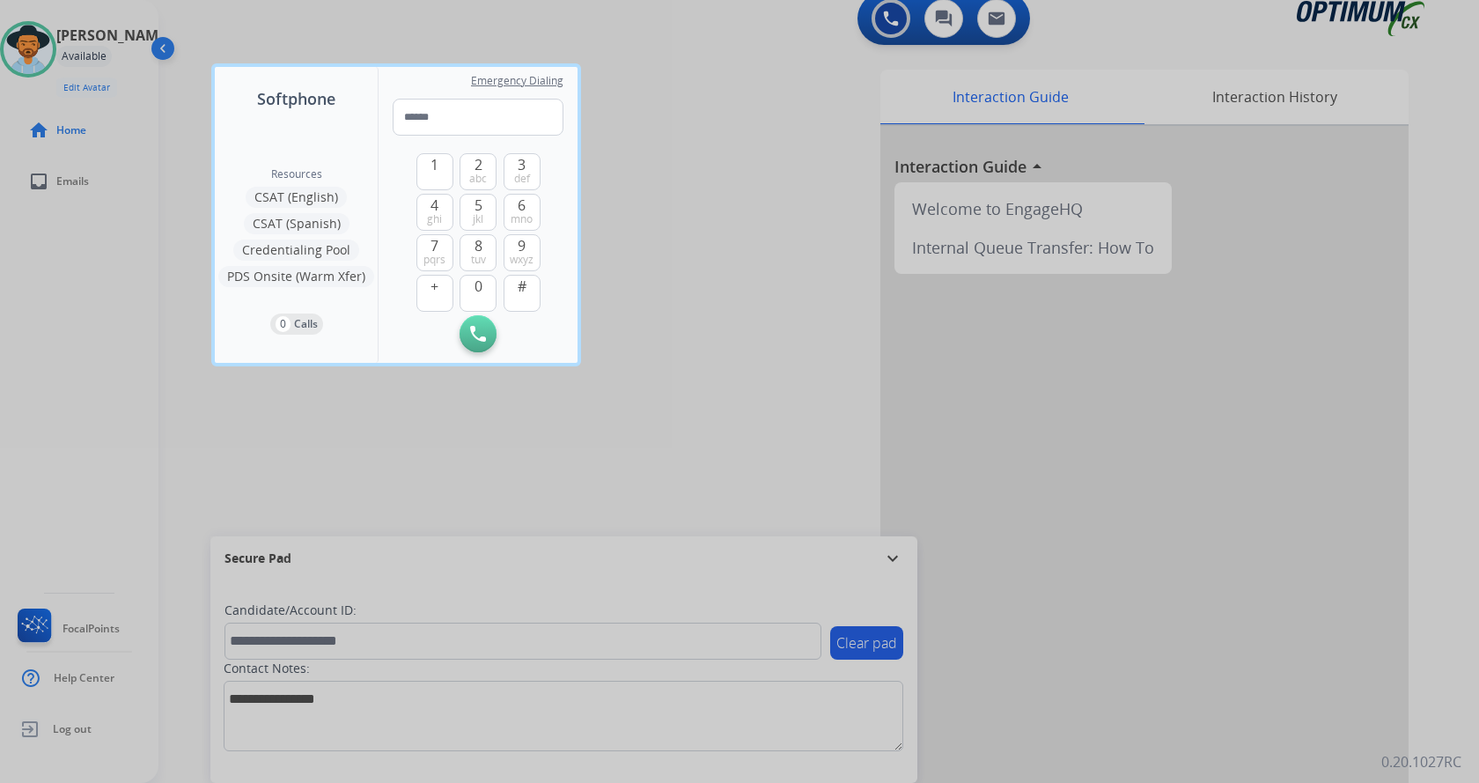
click at [895, 21] on div at bounding box center [739, 391] width 1479 height 783
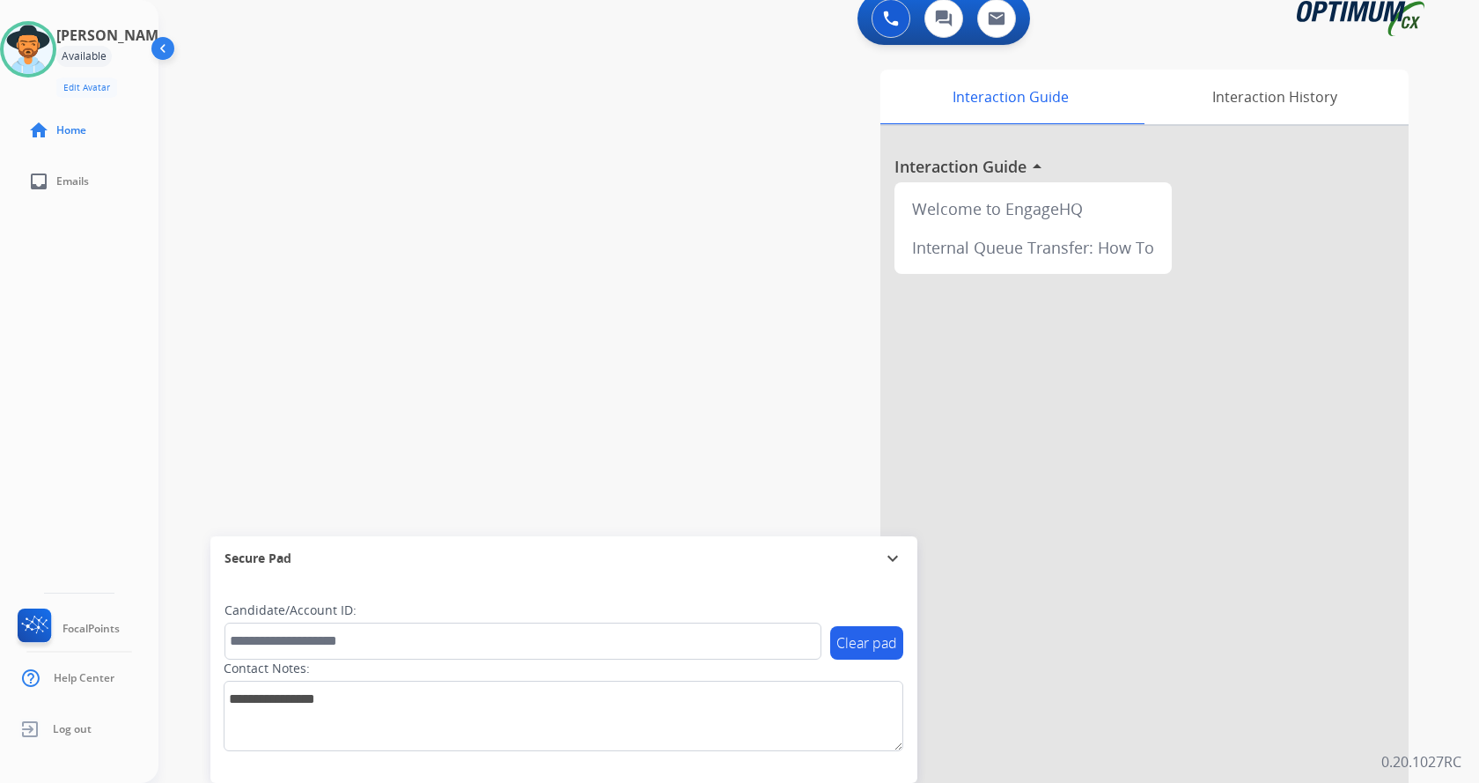
click at [785, 230] on div "Interaction Guide Interaction History Interaction Guide arrow_drop_up Welcome t…" at bounding box center [1025, 426] width 767 height 713
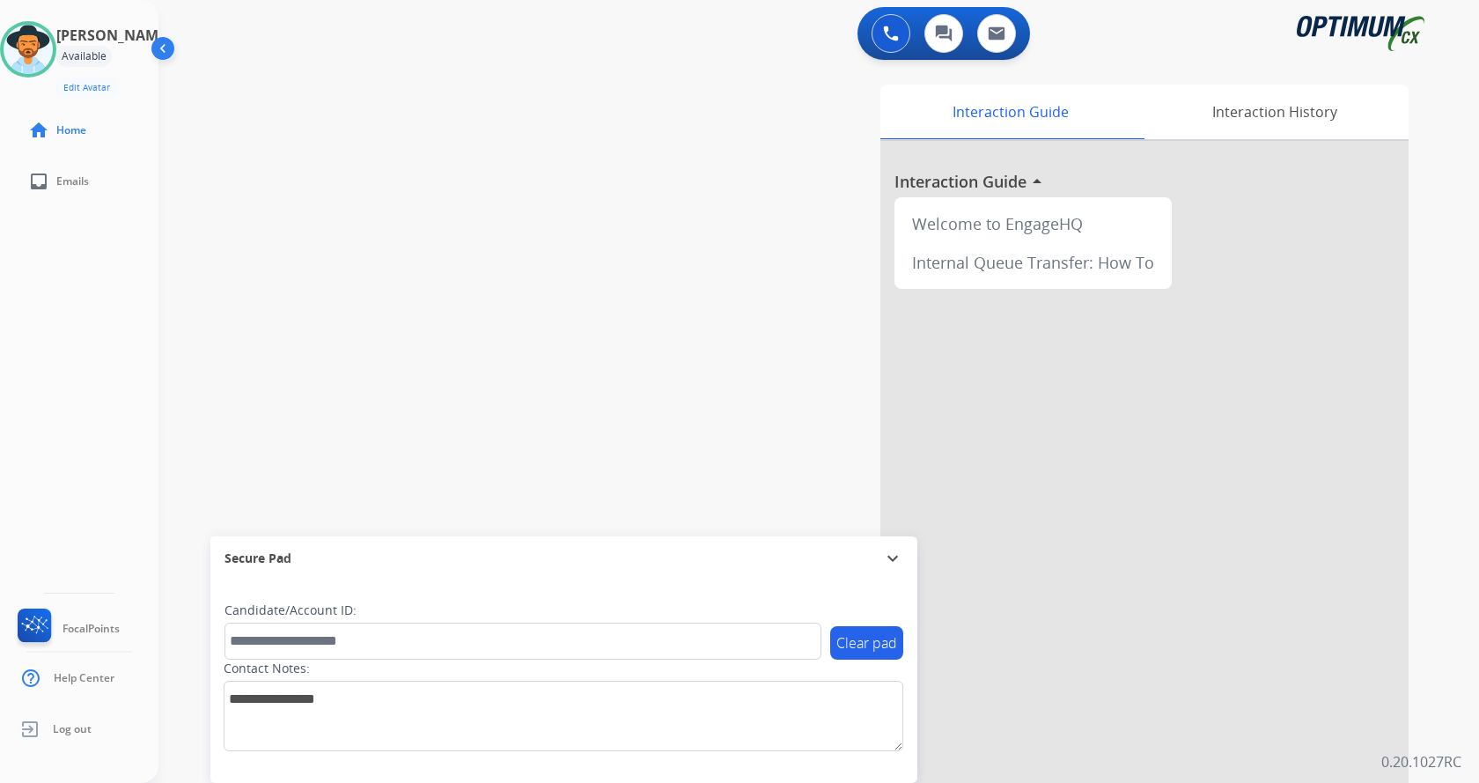
scroll to position [9, 0]
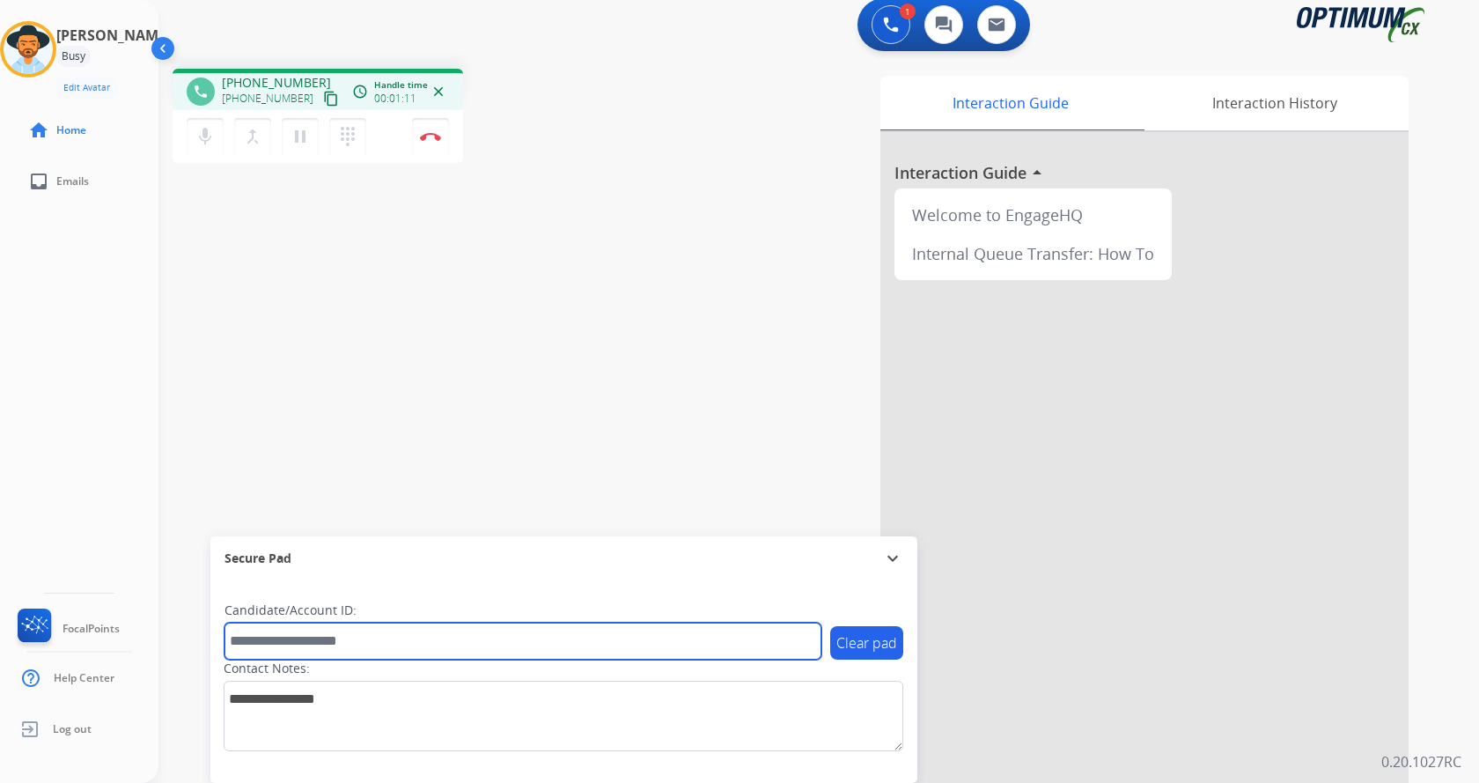
click at [381, 644] on input "text" at bounding box center [523, 641] width 597 height 37
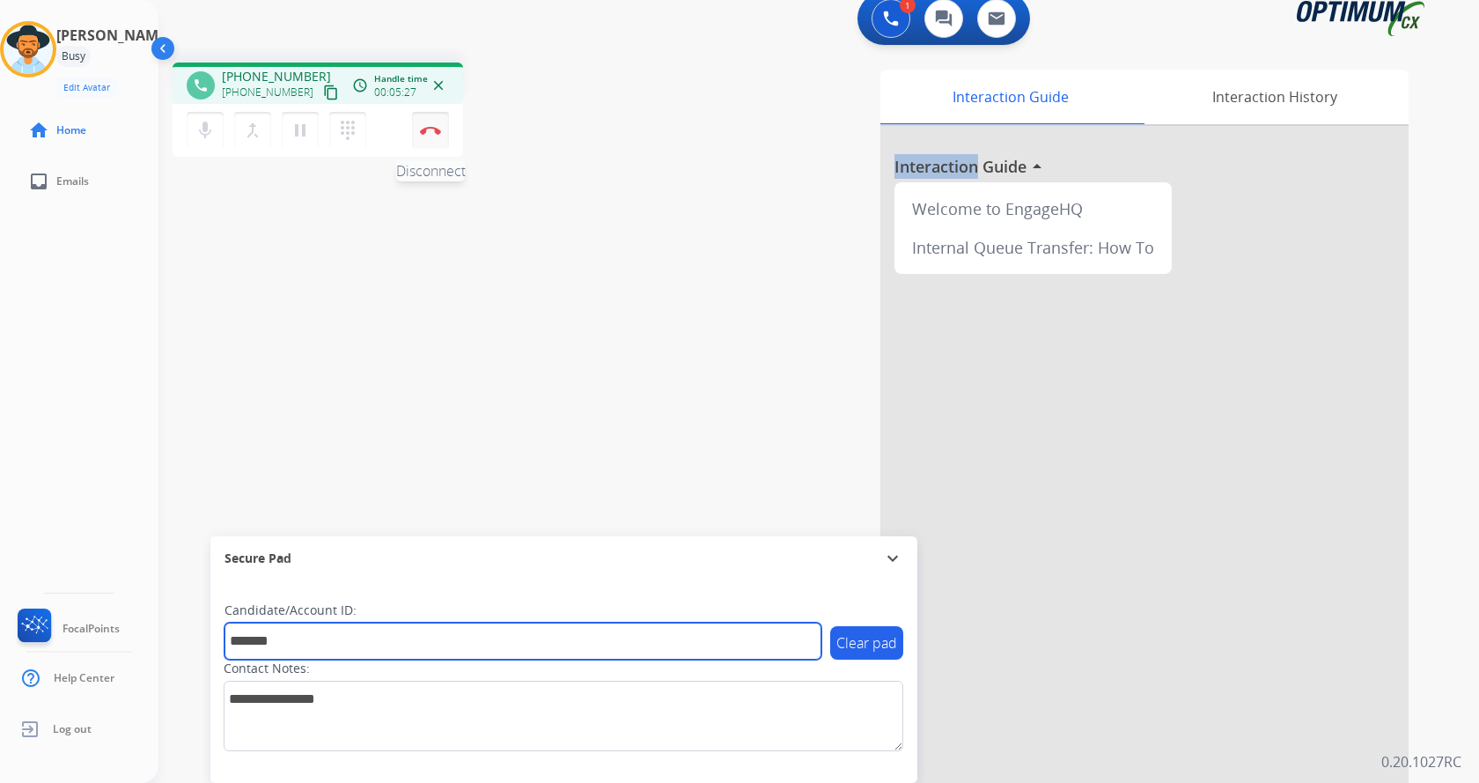
type input "*******"
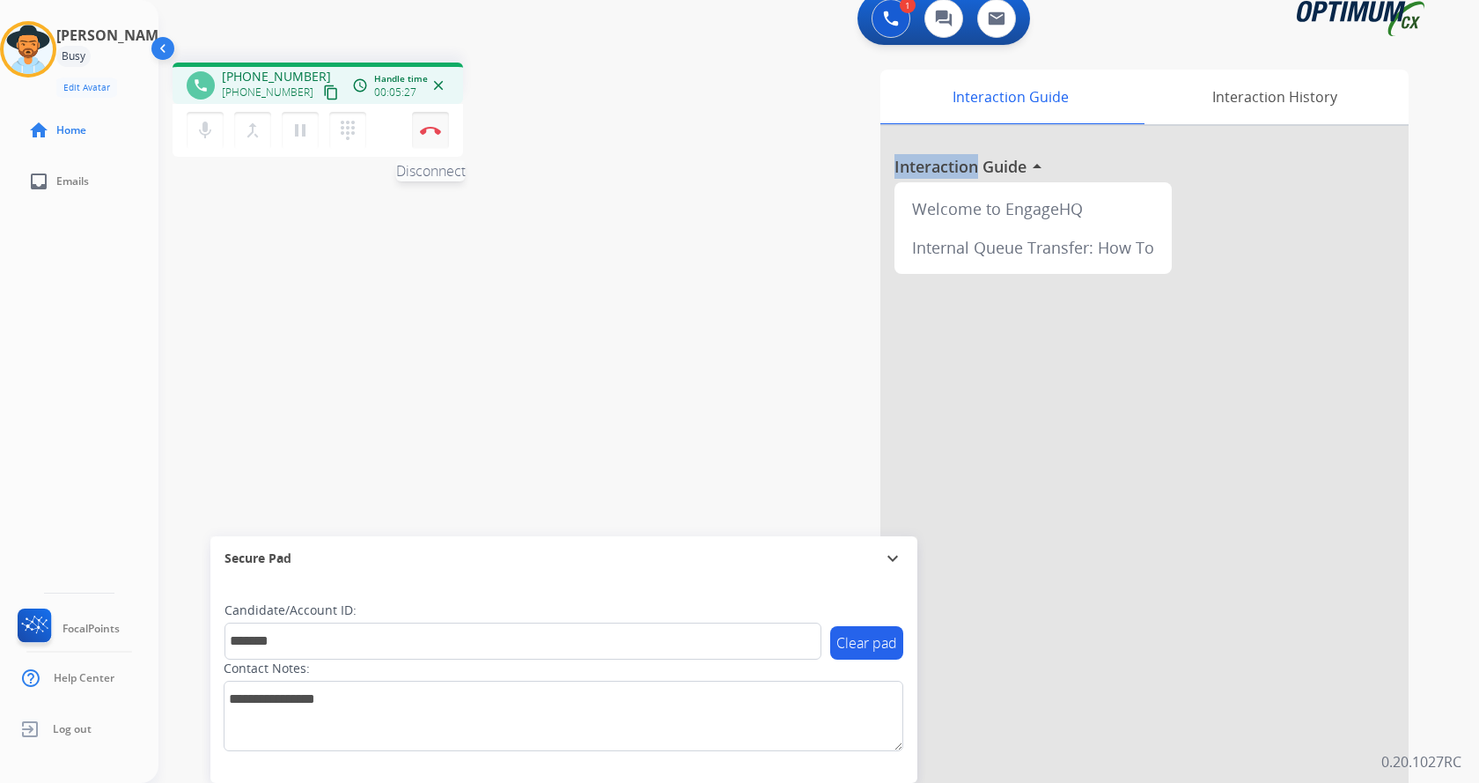
click at [438, 132] on img at bounding box center [430, 130] width 21 height 9
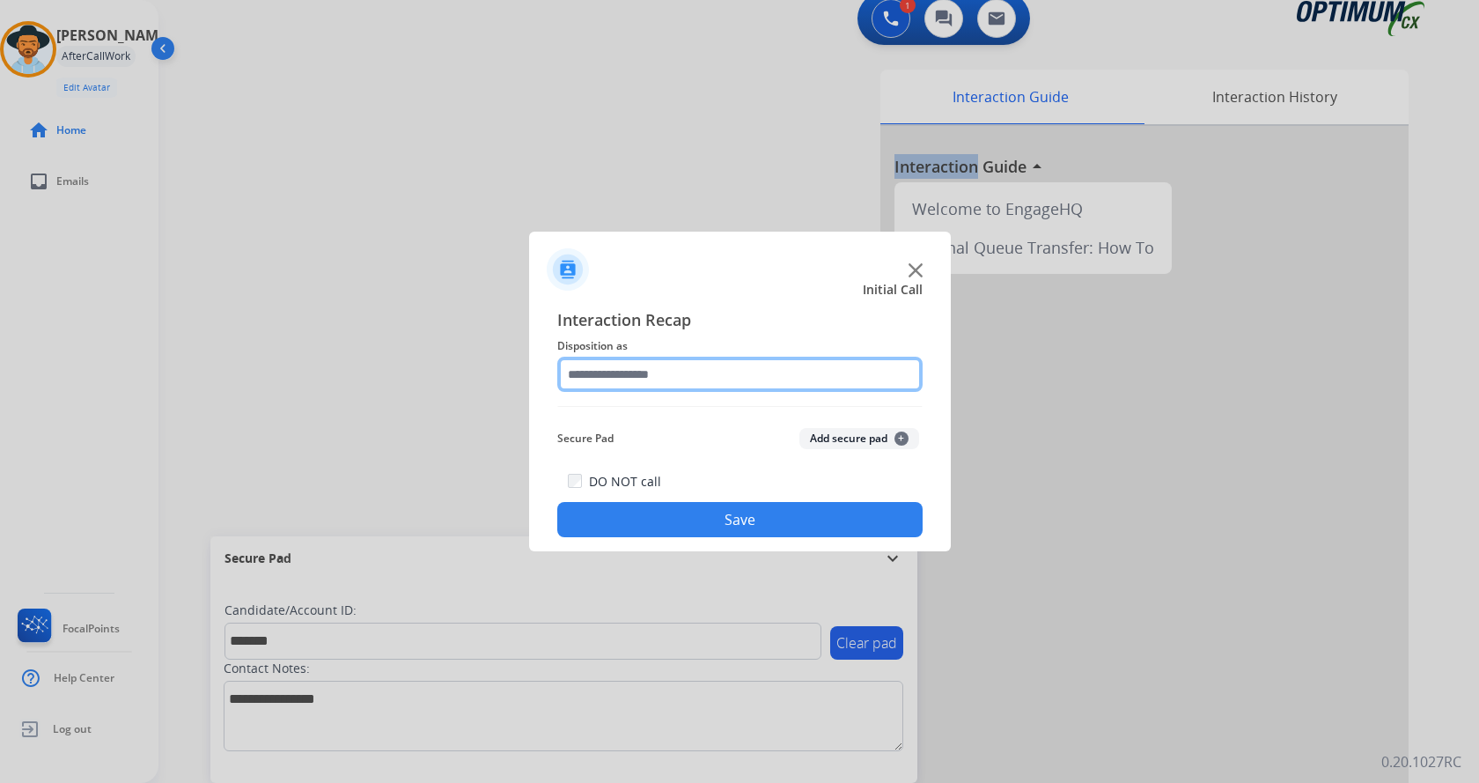
click at [675, 375] on input "text" at bounding box center [739, 374] width 365 height 35
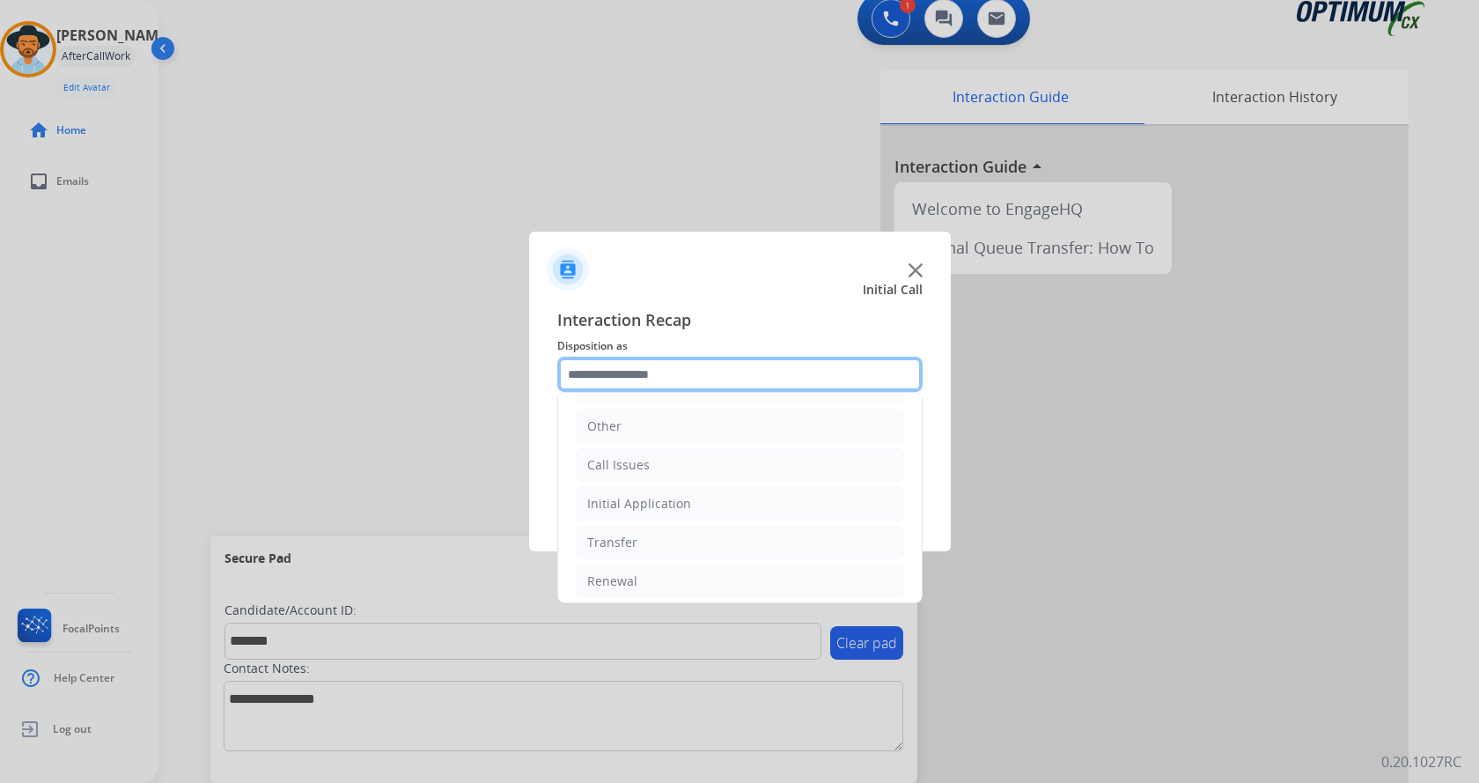
scroll to position [120, 0]
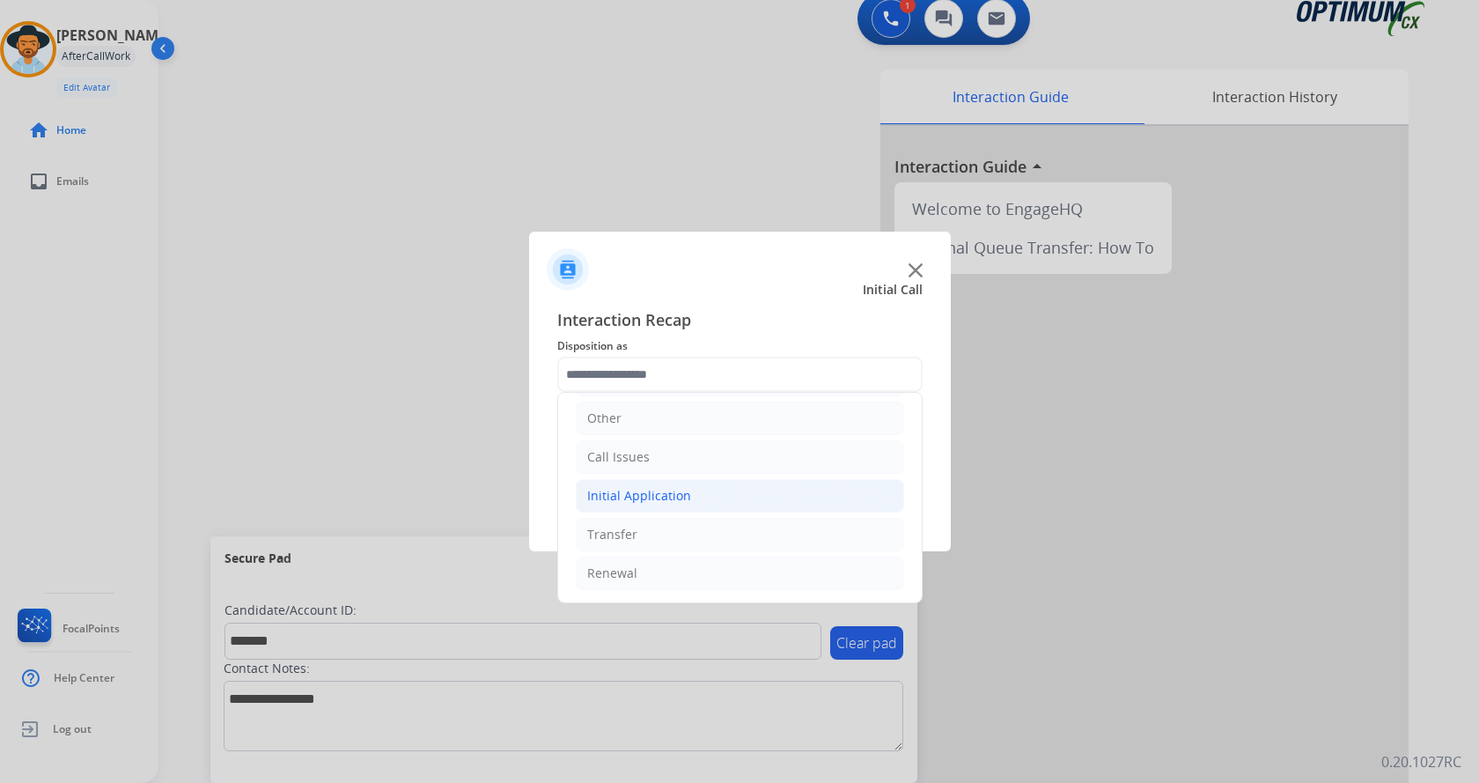
click at [786, 499] on li "Initial Application" at bounding box center [740, 495] width 328 height 33
click at [820, 461] on li "Pearson Vue/Exam Authorization" at bounding box center [757, 456] width 293 height 33
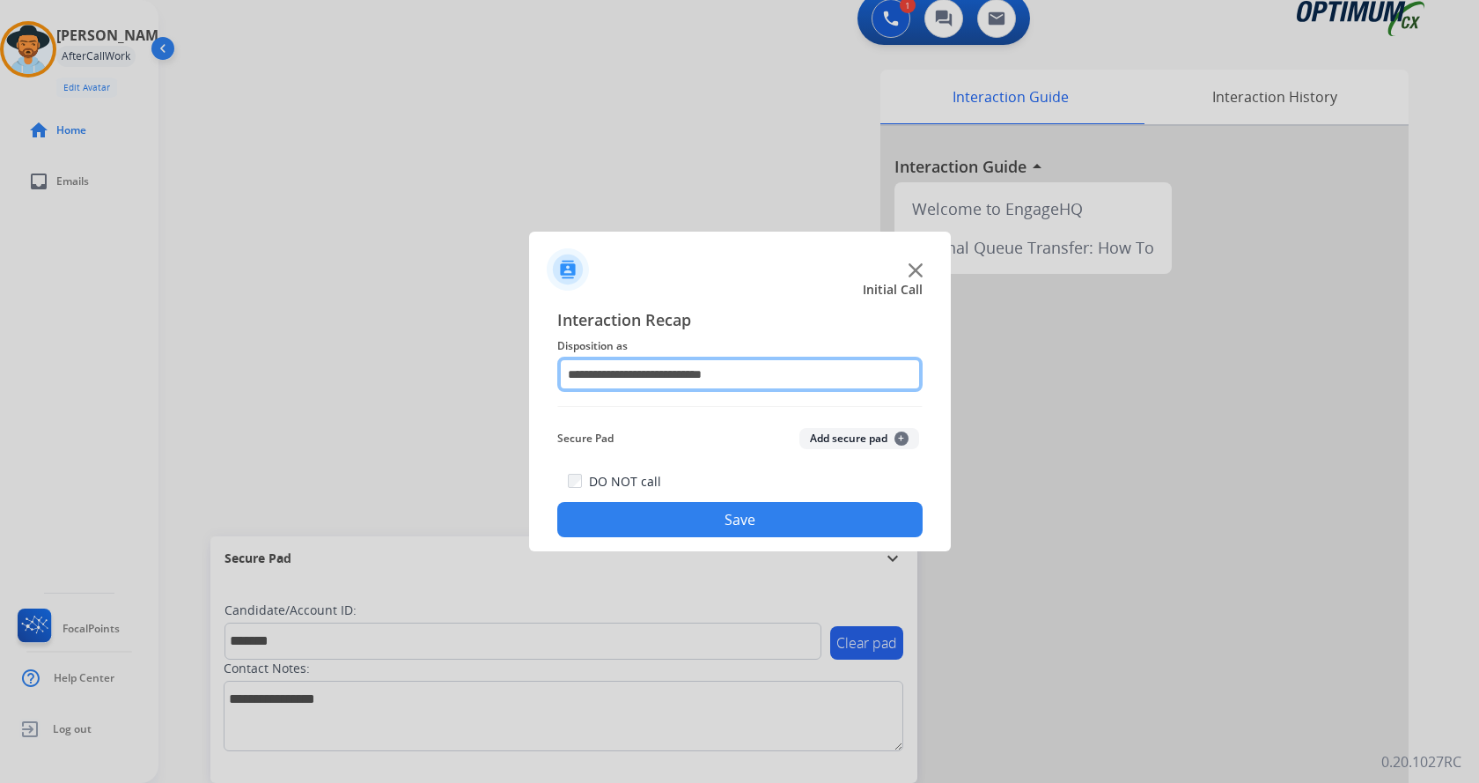
click at [808, 382] on input "**********" at bounding box center [739, 374] width 365 height 35
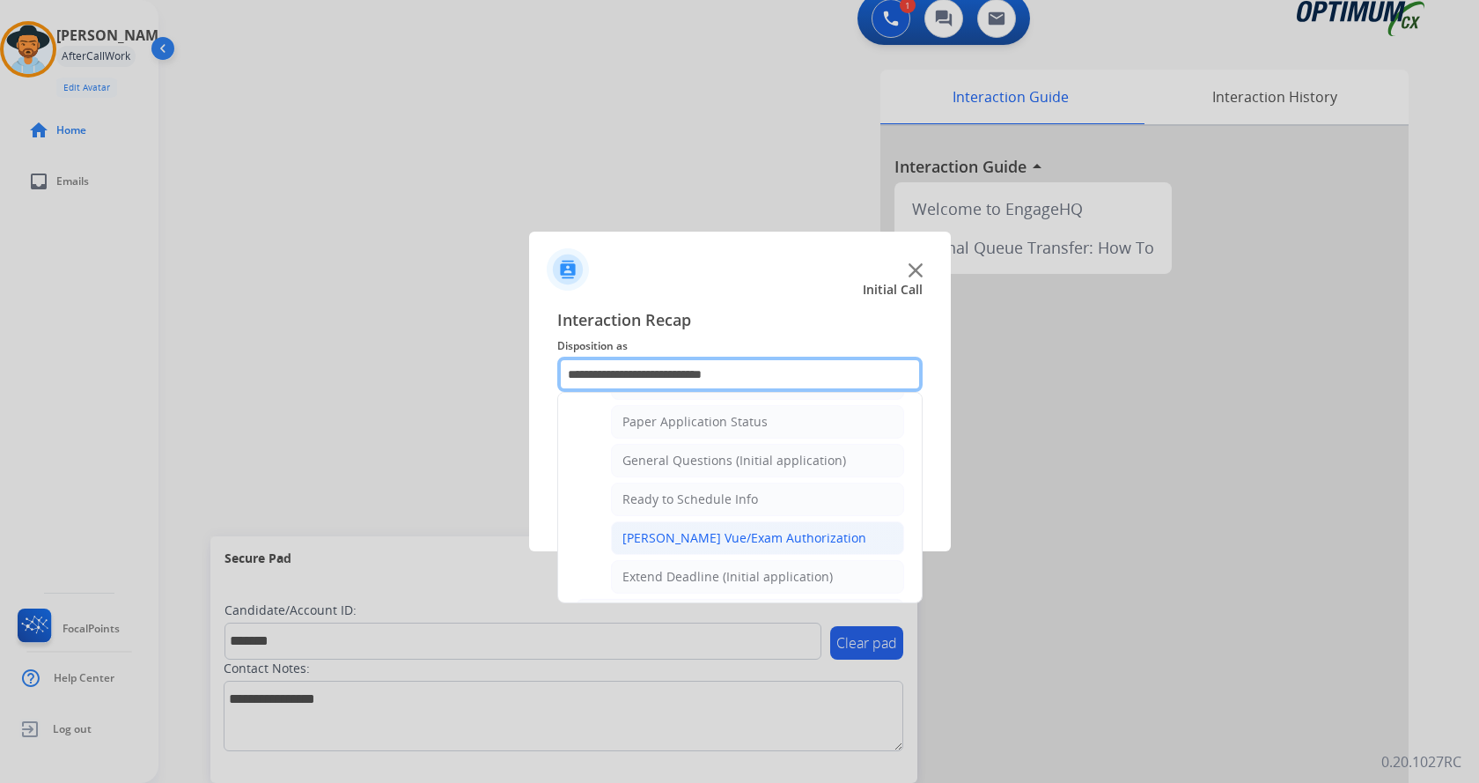
scroll to position [989, 0]
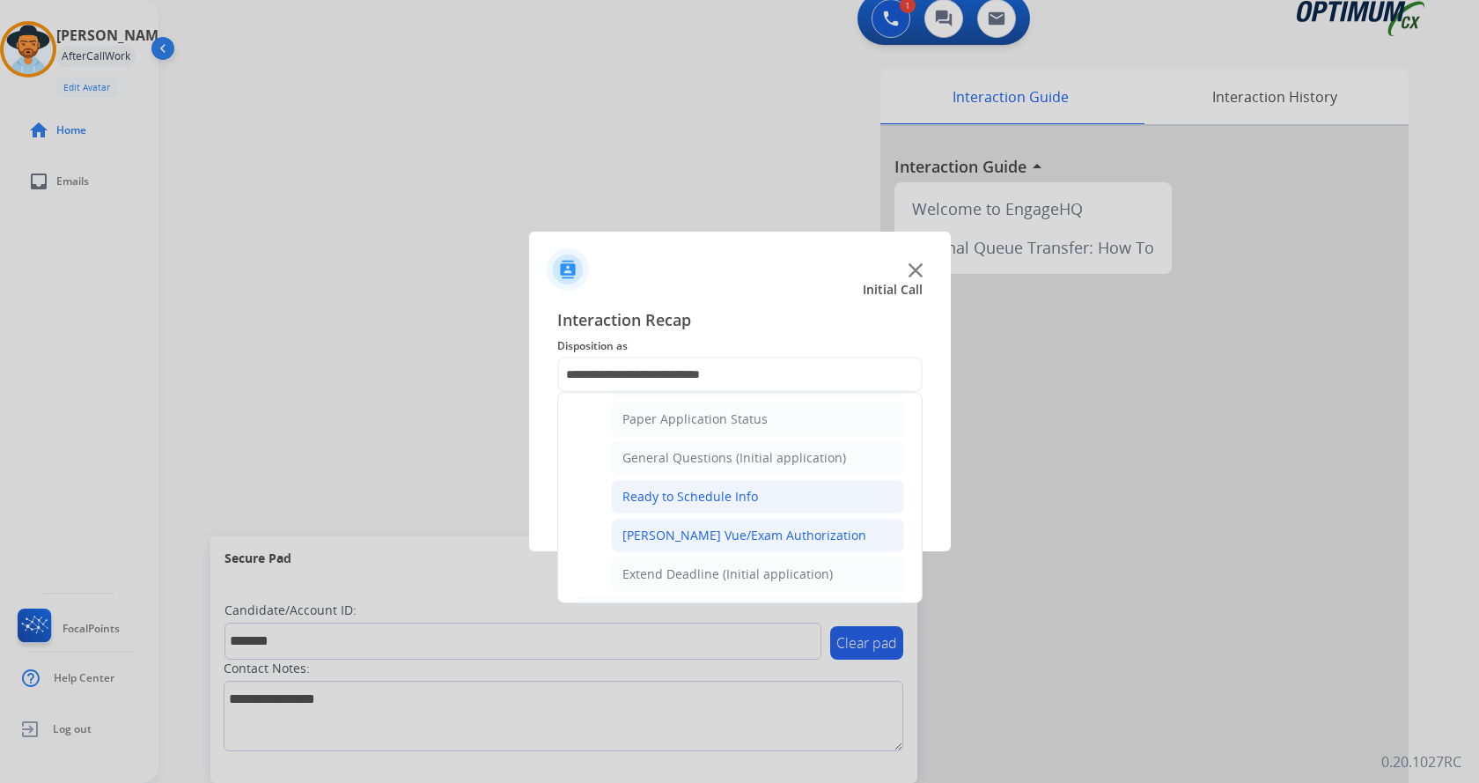
click at [825, 508] on li "Ready to Schedule Info" at bounding box center [757, 496] width 293 height 33
type input "**********"
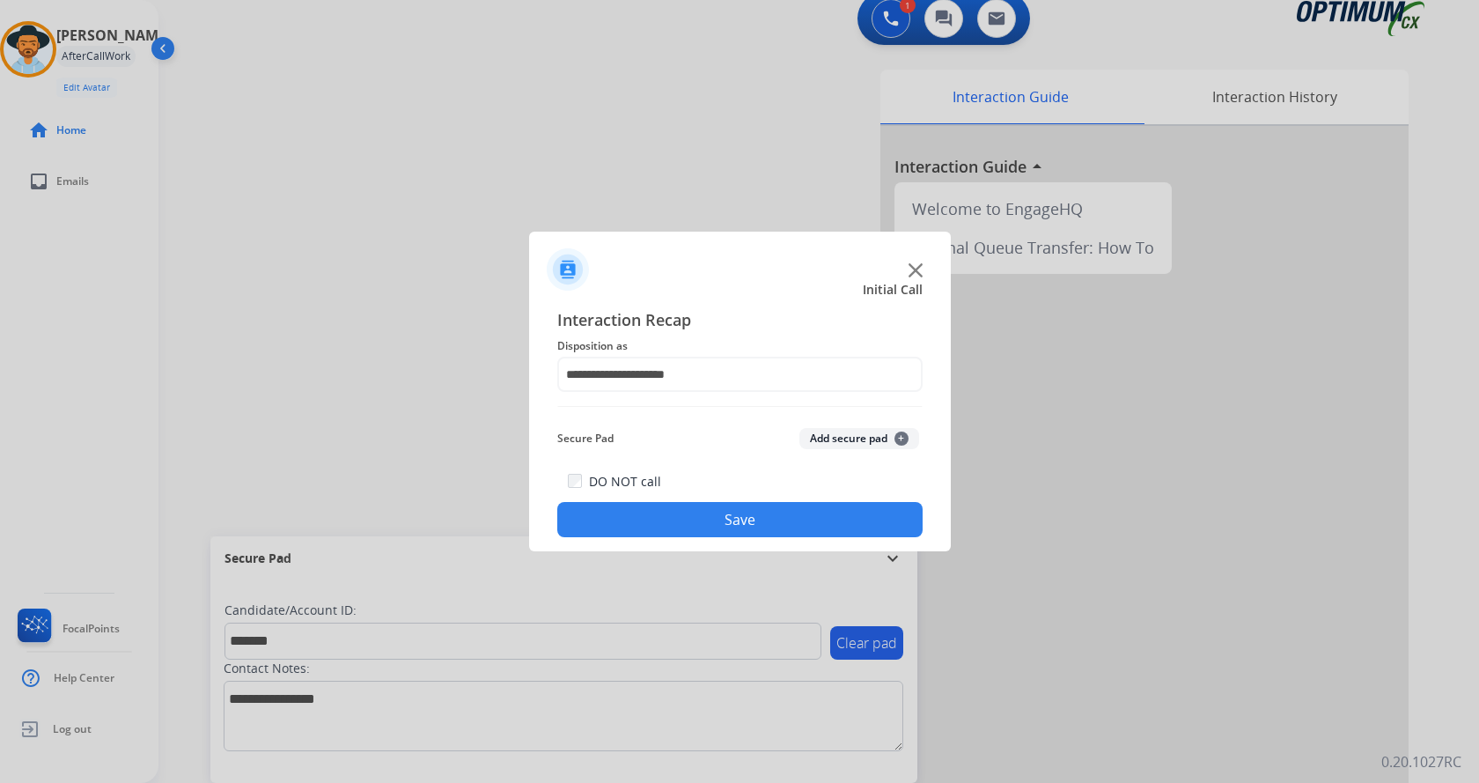
click at [804, 534] on button "Save" at bounding box center [739, 519] width 365 height 35
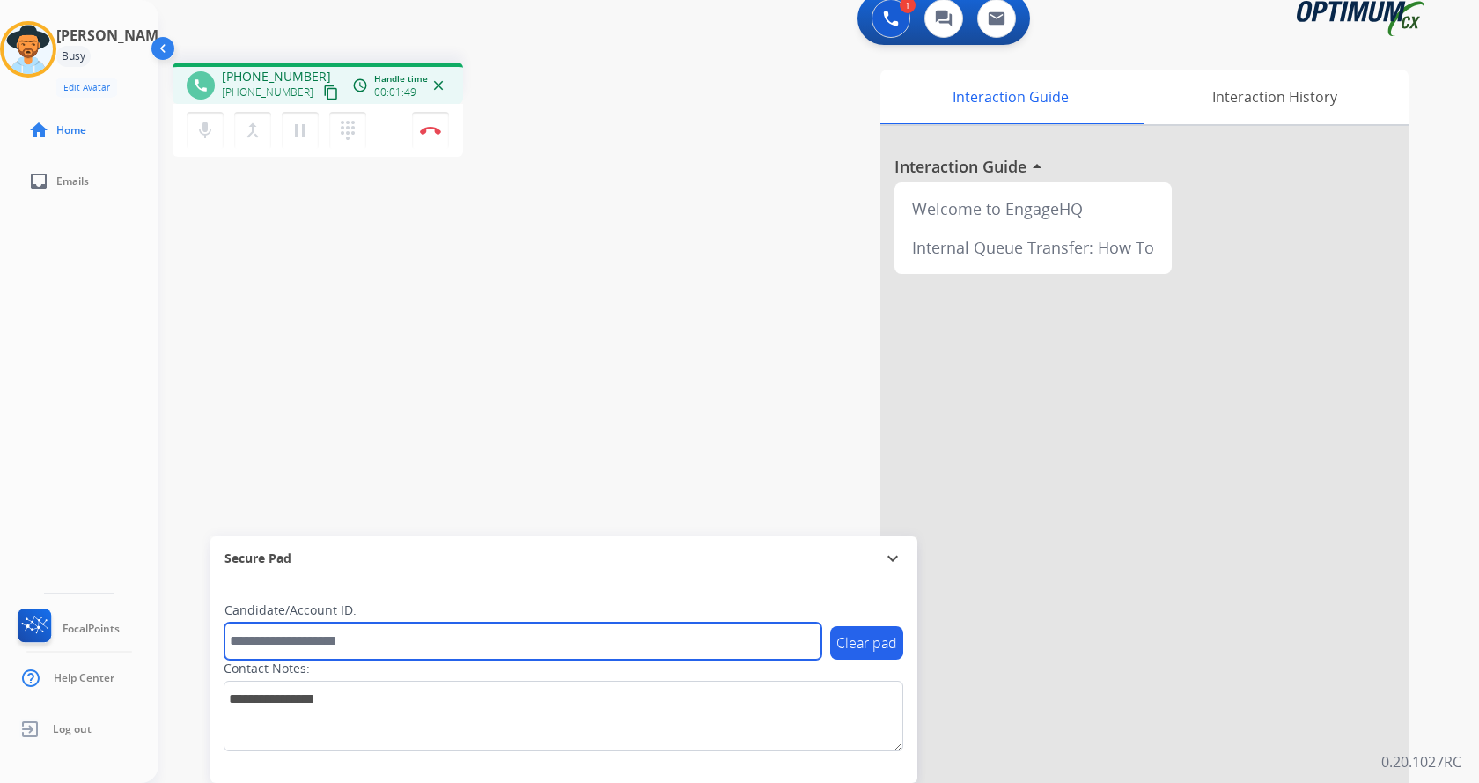
click at [348, 634] on input "text" at bounding box center [523, 641] width 597 height 37
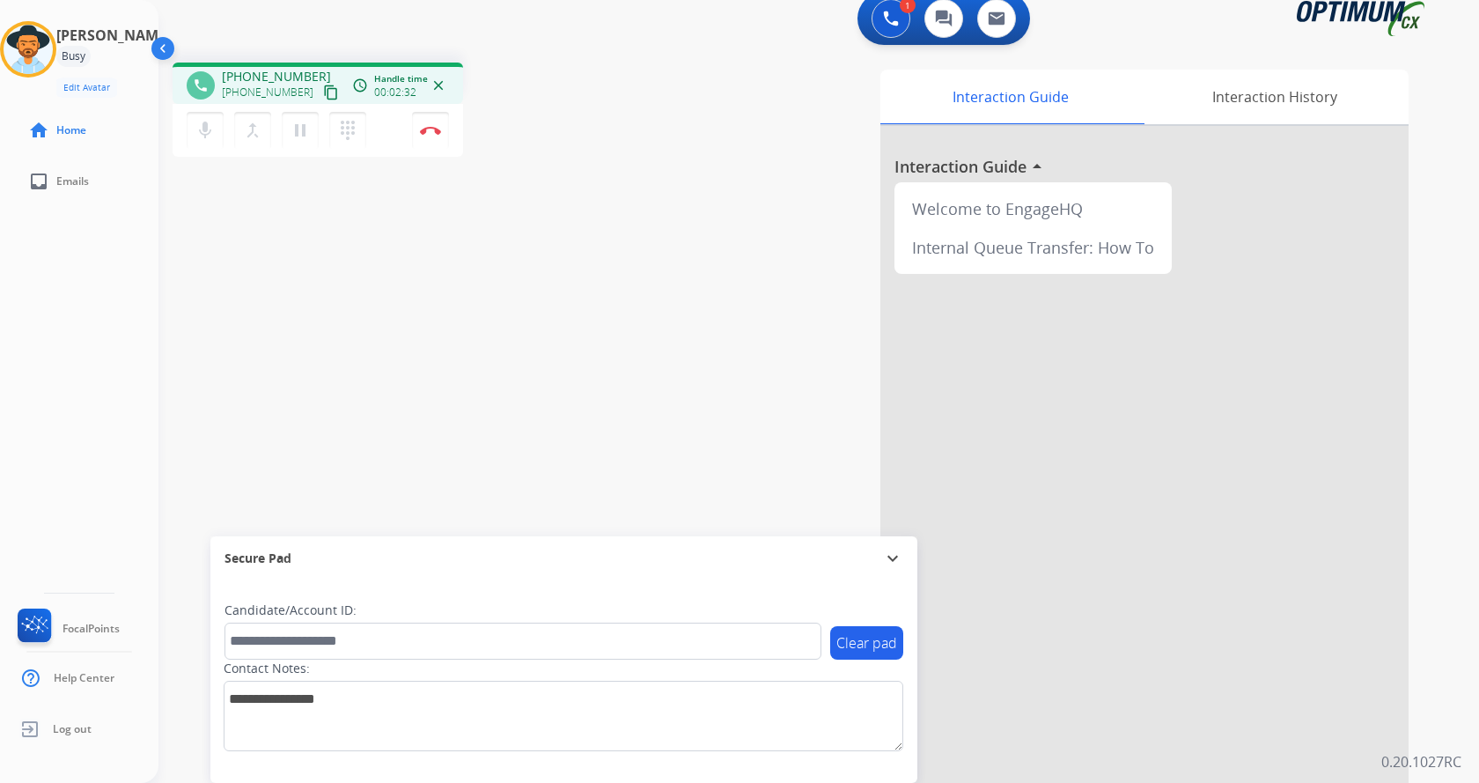
click at [291, 277] on div "phone +16154548635 +16154548635 content_copy access_time Call metrics Queue 00:…" at bounding box center [798, 415] width 1279 height 734
